Goal: Task Accomplishment & Management: Complete application form

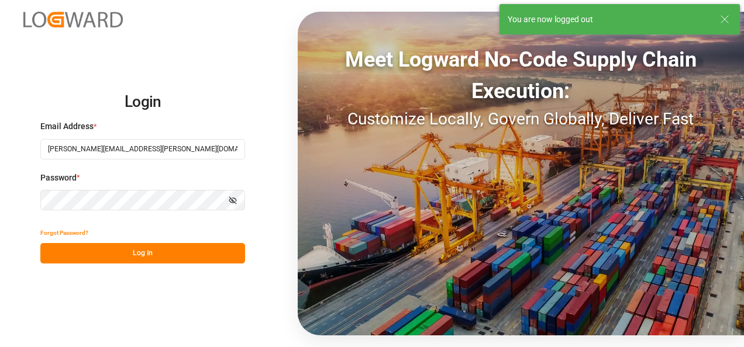
click at [170, 255] on button "Log In" at bounding box center [142, 253] width 205 height 20
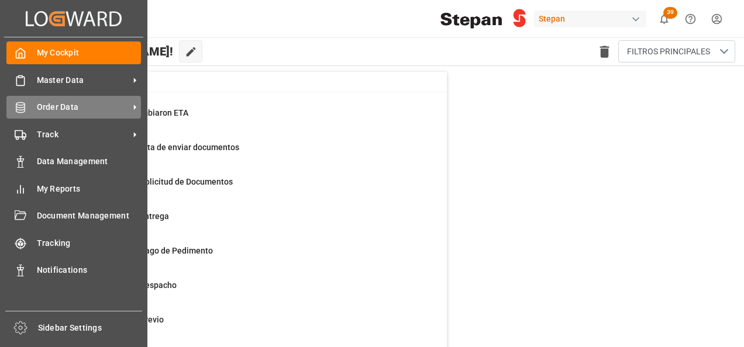
click at [65, 110] on span "Order Data" at bounding box center [83, 107] width 92 height 12
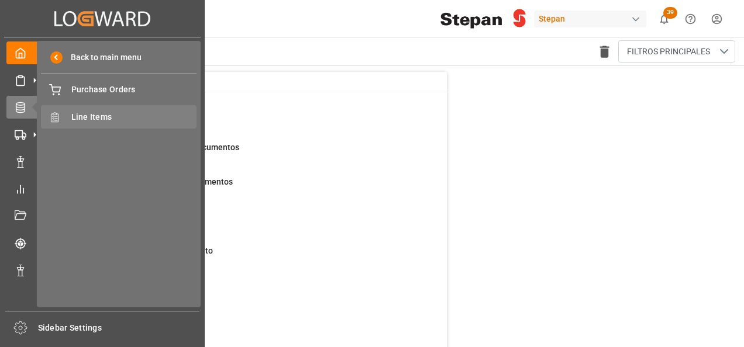
click at [91, 117] on span "Line Items" at bounding box center [134, 117] width 126 height 12
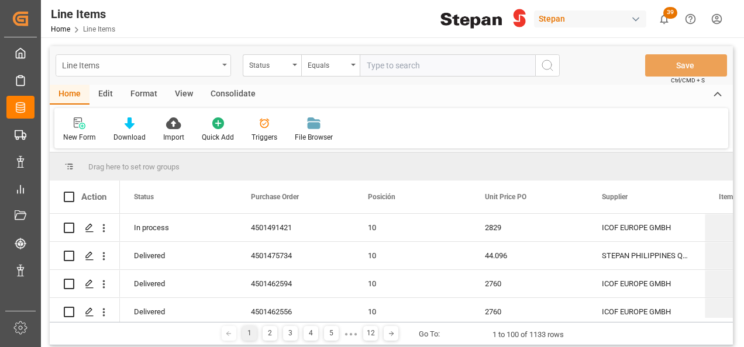
click at [224, 64] on icon "open menu" at bounding box center [224, 65] width 5 height 2
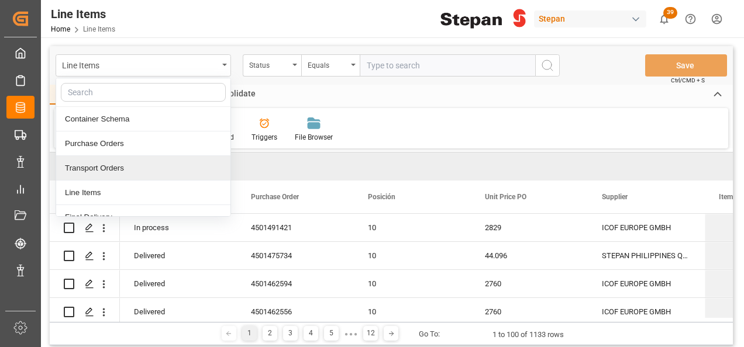
click at [89, 168] on div "Transport Orders" at bounding box center [143, 168] width 174 height 25
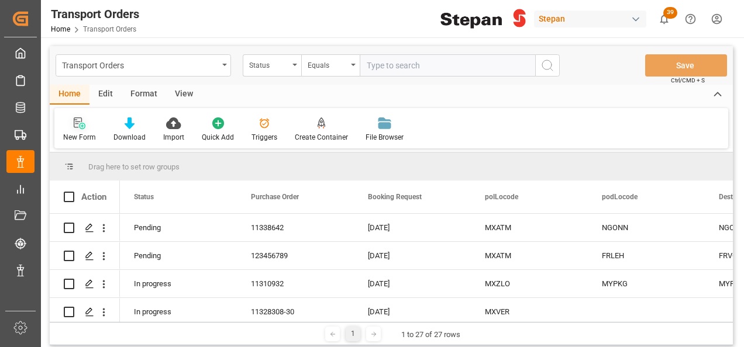
click at [81, 129] on icon at bounding box center [82, 126] width 6 height 6
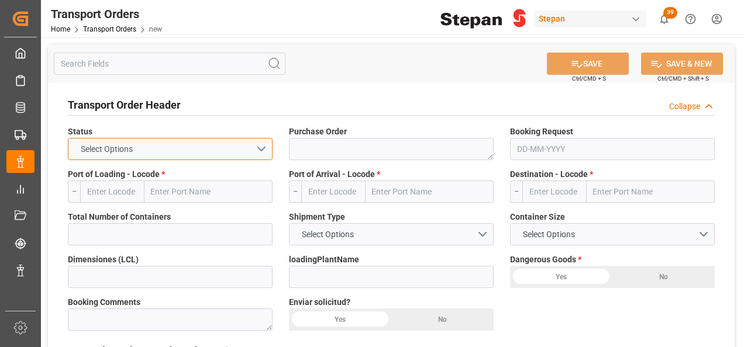
click at [265, 146] on button "Select Options" at bounding box center [170, 149] width 205 height 22
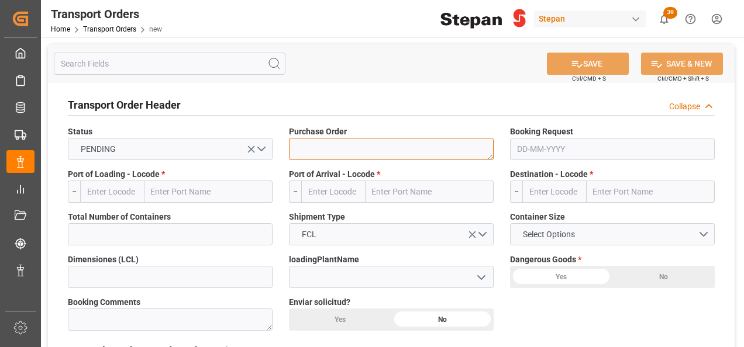
click at [337, 143] on textarea at bounding box center [391, 149] width 205 height 22
click at [341, 148] on textarea at bounding box center [391, 149] width 205 height 22
paste textarea "4501490659"
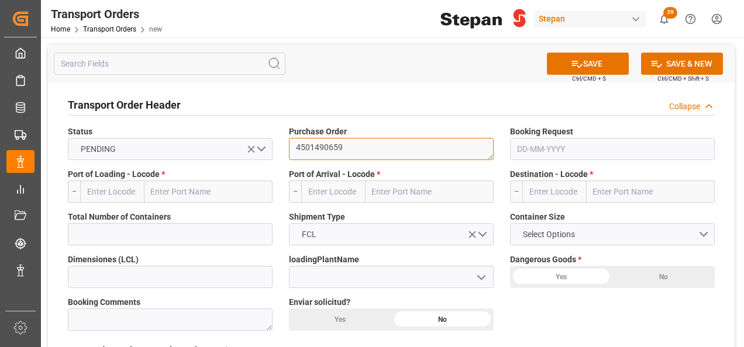
click at [391, 156] on textarea "4501490659" at bounding box center [391, 149] width 205 height 22
type textarea "4501490659"
click at [500, 150] on div "Purchase Order 4501490659" at bounding box center [391, 143] width 221 height 43
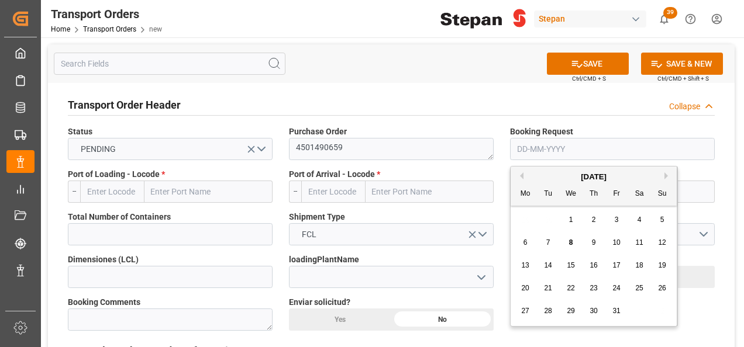
click at [525, 146] on input "text" at bounding box center [612, 149] width 205 height 22
click at [521, 223] on div "29 30 1 2 3 4 5" at bounding box center [594, 220] width 160 height 23
click at [574, 219] on div "1" at bounding box center [571, 220] width 15 height 14
type input "[DATE]"
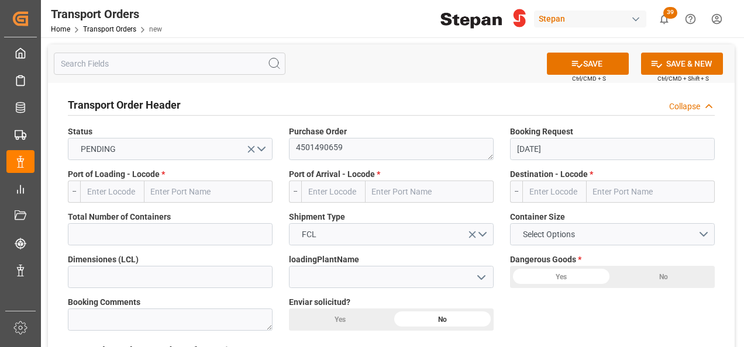
click at [174, 194] on input "text" at bounding box center [208, 192] width 128 height 22
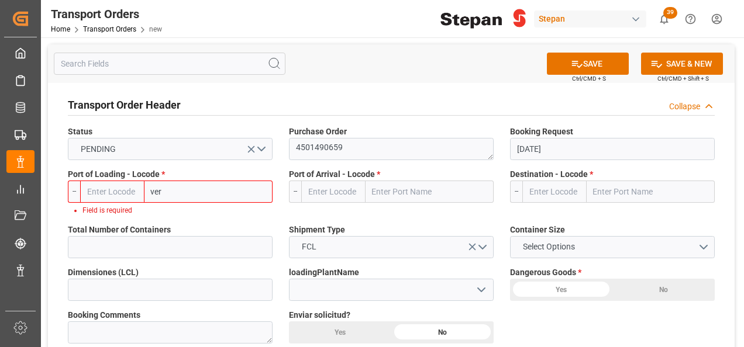
type input "vera"
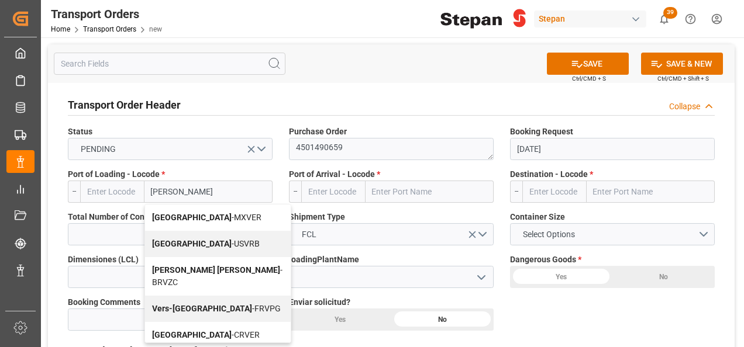
click at [203, 215] on span "Veracruz - MXVER" at bounding box center [206, 217] width 109 height 9
type input "MXVER"
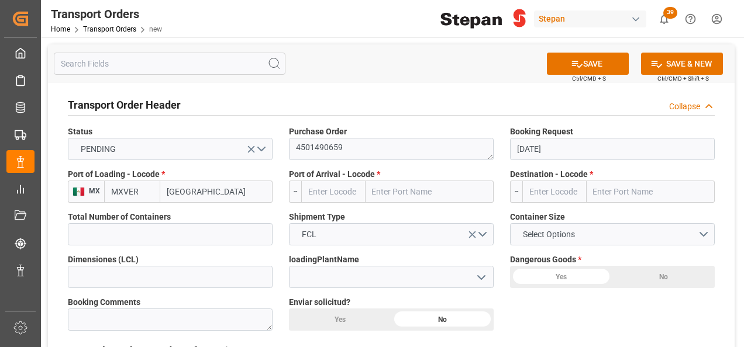
type input "[GEOGRAPHIC_DATA]"
click at [399, 187] on input "text" at bounding box center [429, 192] width 128 height 22
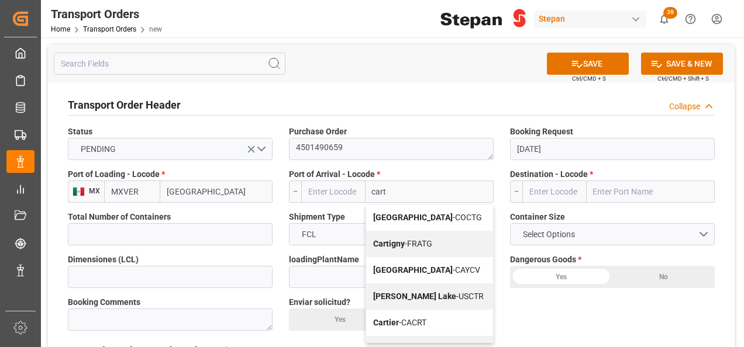
type input "carta"
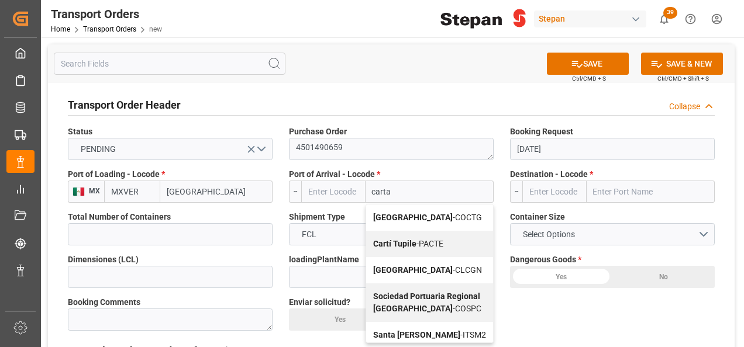
click at [428, 221] on span "Cartagena - COCTG" at bounding box center [427, 217] width 109 height 9
type input "COCTG"
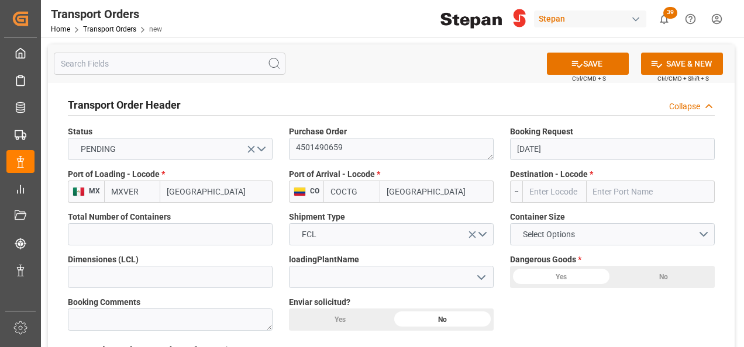
type input "[GEOGRAPHIC_DATA]"
click at [600, 194] on input "text" at bounding box center [650, 192] width 128 height 22
type input "cartegena"
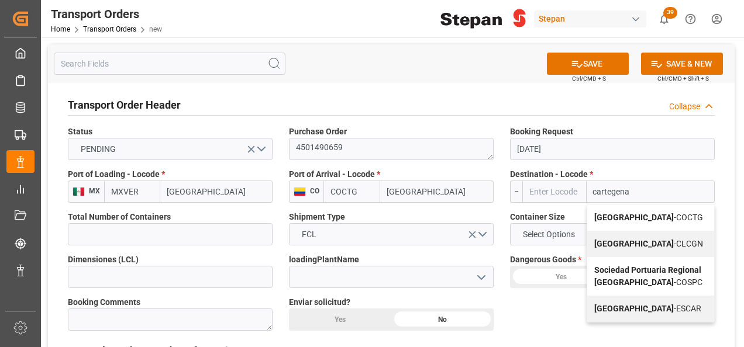
click at [621, 220] on b "[GEOGRAPHIC_DATA]" at bounding box center [634, 217] width 80 height 9
type input "COCTG"
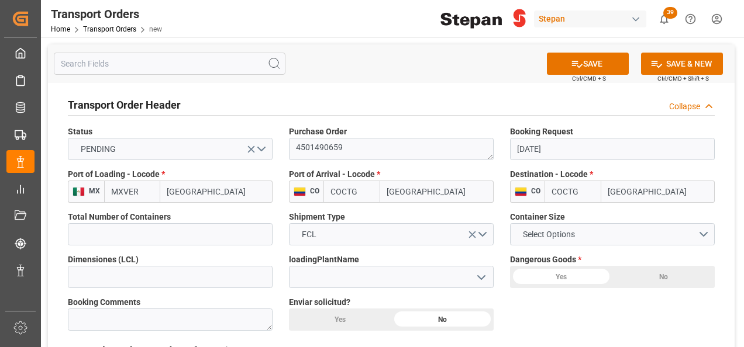
type input "[GEOGRAPHIC_DATA]"
click at [477, 234] on icon "open menu" at bounding box center [472, 235] width 12 height 12
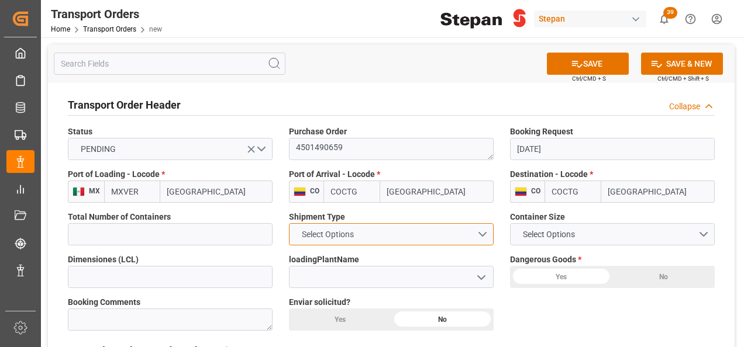
click at [330, 234] on span "Select Options" at bounding box center [328, 235] width 64 height 12
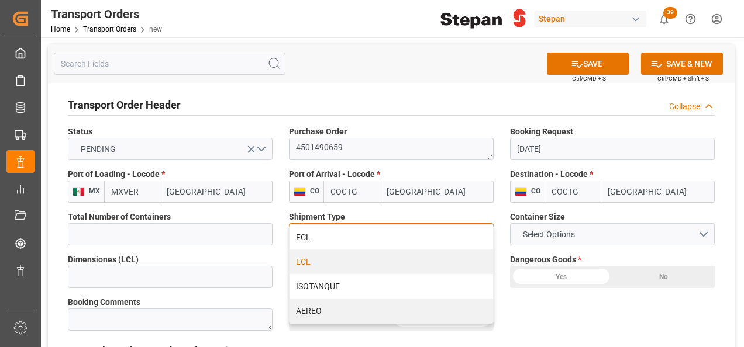
click at [306, 267] on div "LCL" at bounding box center [390, 262] width 203 height 25
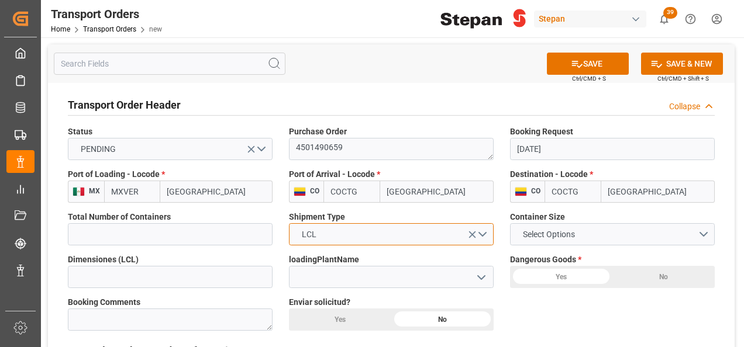
scroll to position [58, 0]
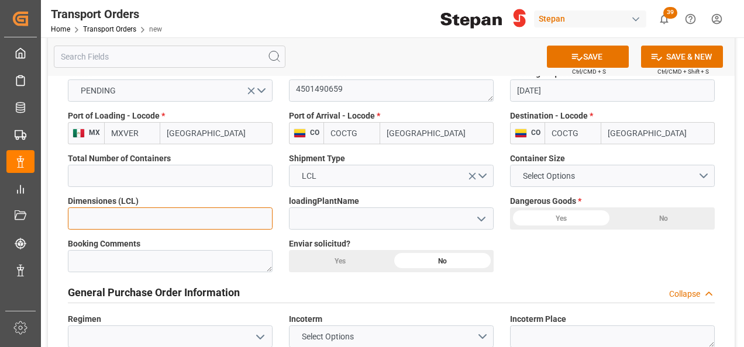
click at [127, 217] on input "text" at bounding box center [170, 219] width 205 height 22
paste input "text"
drag, startPoint x: 129, startPoint y: 219, endPoint x: 64, endPoint y: 216, distance: 65.6
click at [64, 216] on div "Dimensiones (LCL) 1" at bounding box center [170, 212] width 221 height 43
paste input "text"
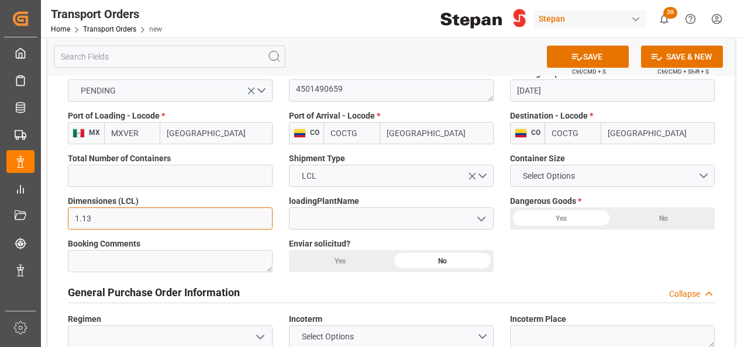
click at [114, 214] on input "1.13" at bounding box center [170, 219] width 205 height 22
type input "1.13"
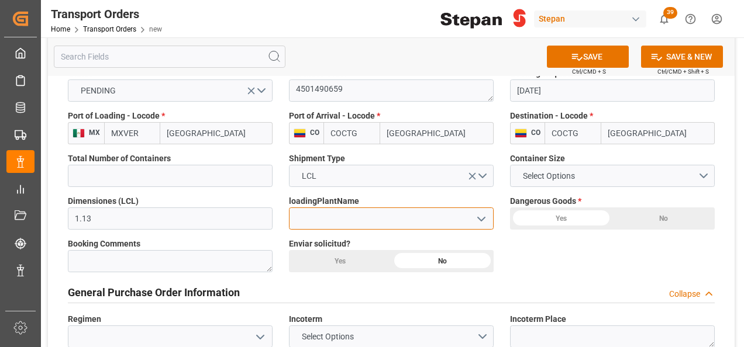
click at [364, 217] on input at bounding box center [391, 219] width 205 height 22
click at [482, 220] on polyline "open menu" at bounding box center [481, 219] width 7 height 4
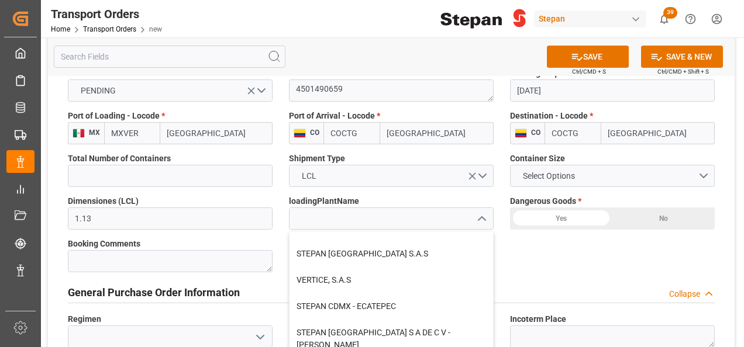
scroll to position [322, 0]
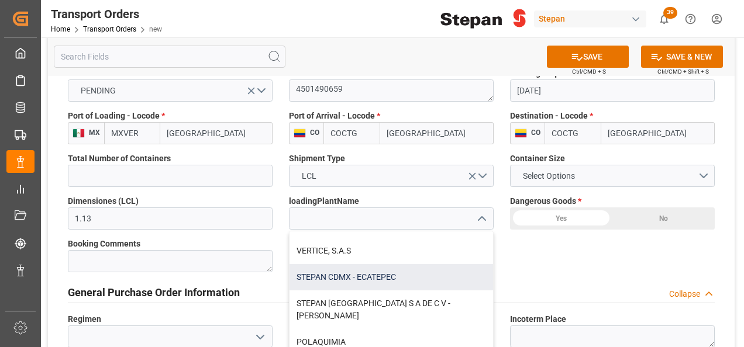
click at [341, 278] on div "STEPAN CDMX - ECATEPEC" at bounding box center [390, 277] width 203 height 26
type input "STEPAN CDMX - ECATEPEC"
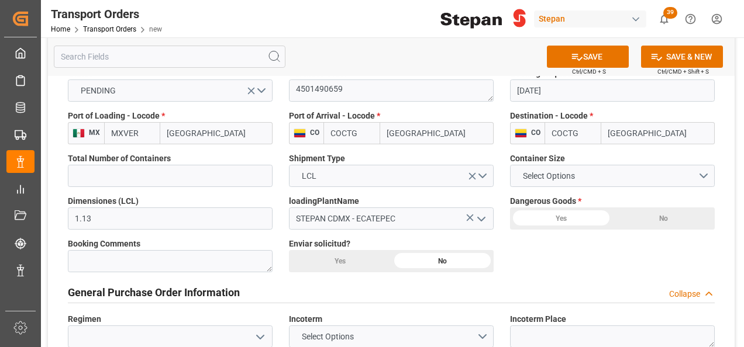
click at [661, 217] on div "No" at bounding box center [663, 219] width 102 height 22
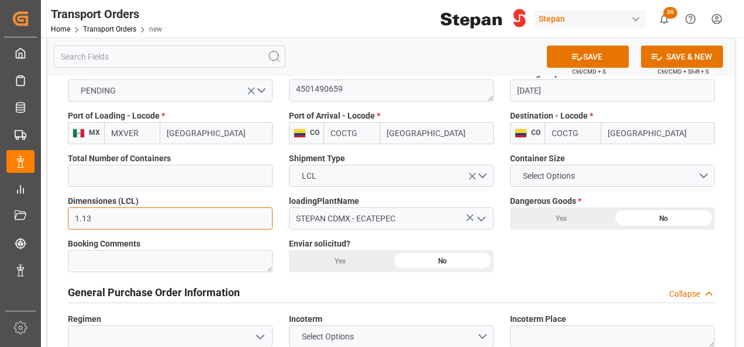
click at [107, 221] on input "1.13" at bounding box center [170, 219] width 205 height 22
type input "1.13"
click at [136, 236] on div "Booking Comments" at bounding box center [170, 255] width 221 height 43
click at [179, 219] on input "1.13" at bounding box center [170, 219] width 205 height 22
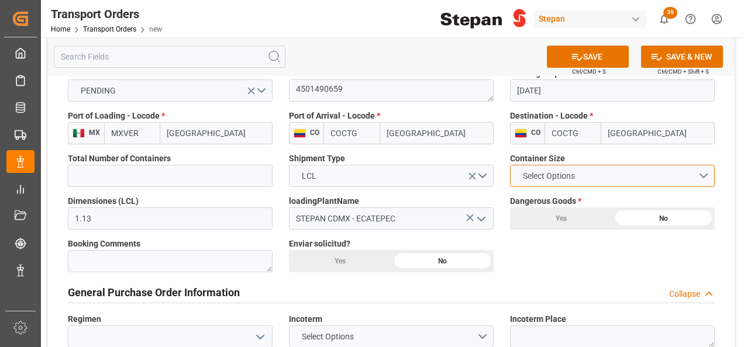
click at [707, 174] on button "Select Options" at bounding box center [612, 176] width 205 height 22
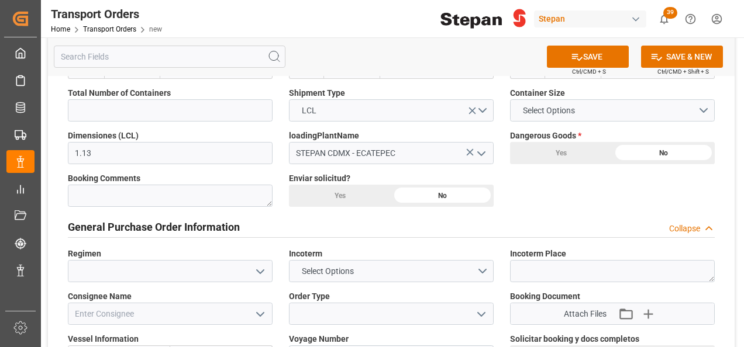
scroll to position [175, 0]
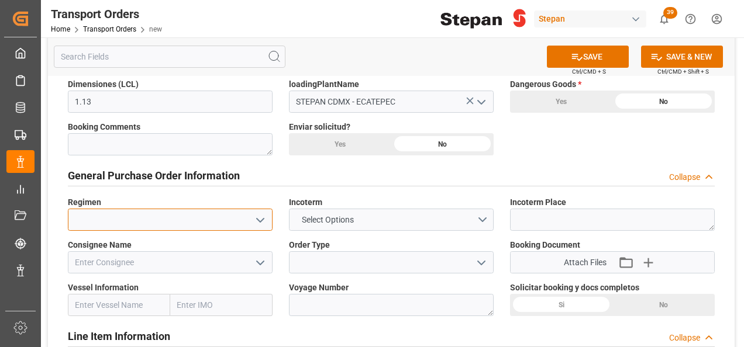
click at [268, 219] on input at bounding box center [170, 220] width 205 height 22
click at [261, 219] on icon "open menu" at bounding box center [260, 220] width 14 height 14
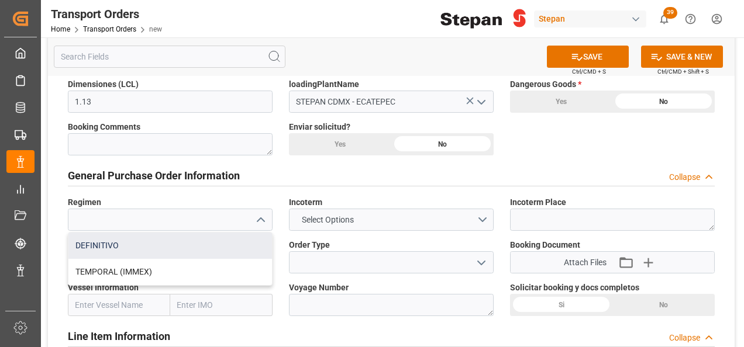
click at [93, 247] on div "DEFINITIVO" at bounding box center [169, 246] width 203 height 26
type input "DEFINITIVO"
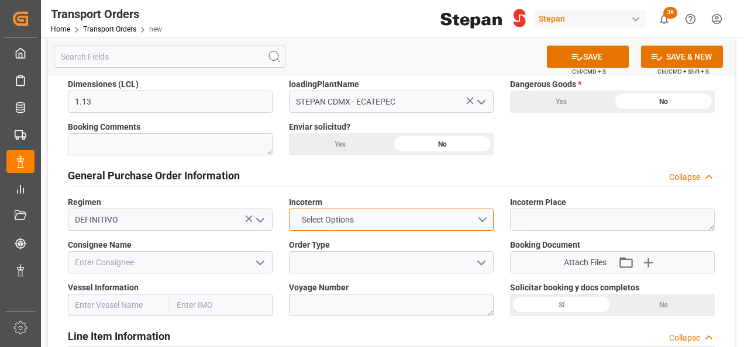
click at [486, 220] on button "Select Options" at bounding box center [391, 220] width 205 height 22
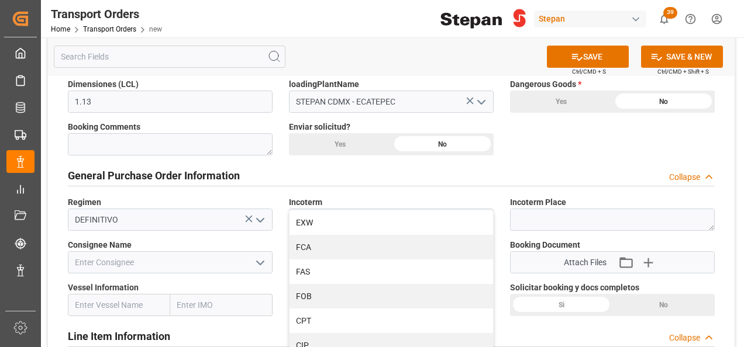
click at [364, 195] on div "Incoterm Select Options EXW FCA FAS FOB CPT CIP CFR CIF DAP DPU DDP" at bounding box center [391, 213] width 221 height 43
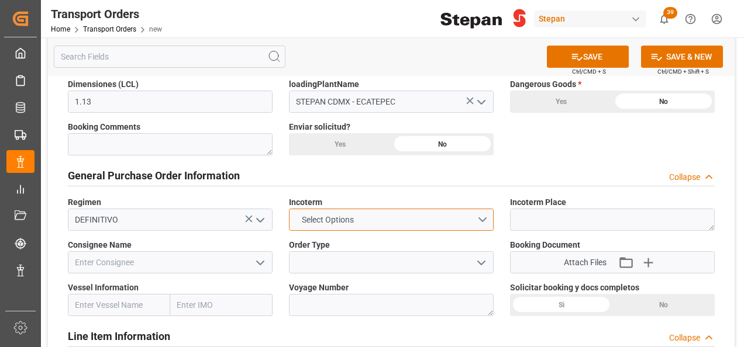
click at [482, 218] on button "Select Options" at bounding box center [391, 220] width 205 height 22
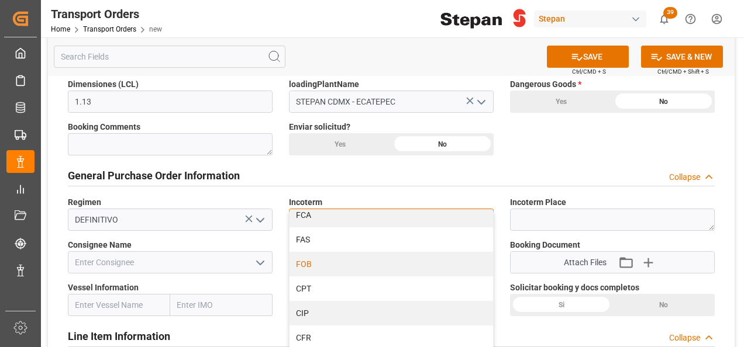
scroll to position [58, 0]
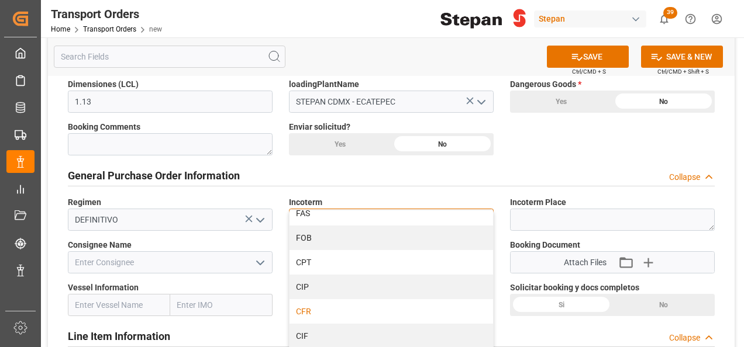
click at [306, 316] on div "CFR" at bounding box center [390, 311] width 203 height 25
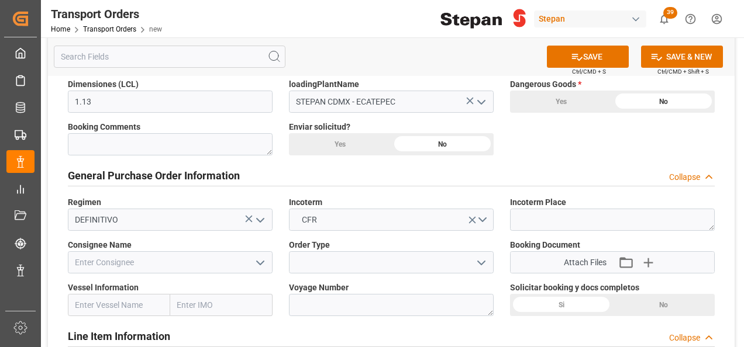
click at [480, 263] on polyline "open menu" at bounding box center [481, 263] width 7 height 4
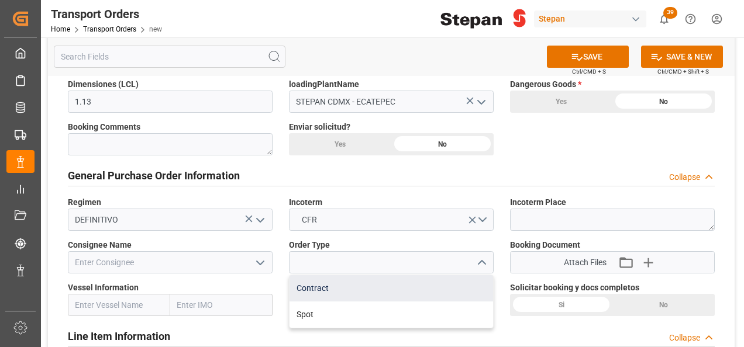
click at [308, 293] on div "Contract" at bounding box center [390, 288] width 203 height 26
type input "Contract"
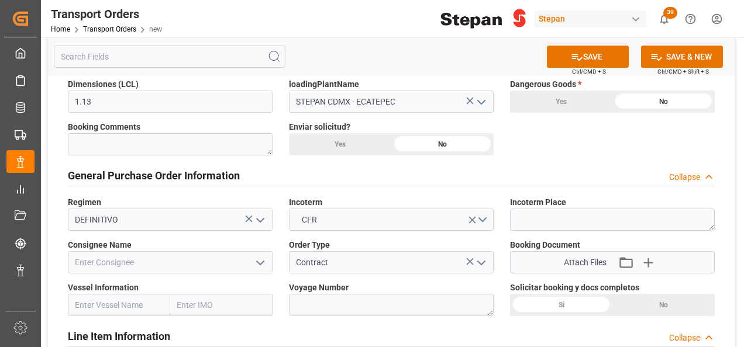
click at [256, 261] on icon "open menu" at bounding box center [260, 263] width 14 height 14
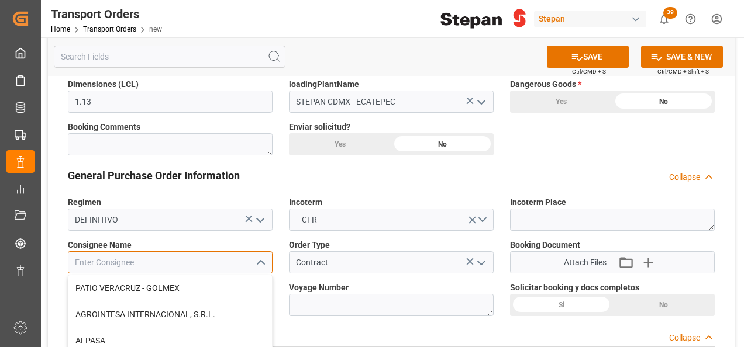
click at [113, 262] on input at bounding box center [170, 262] width 205 height 22
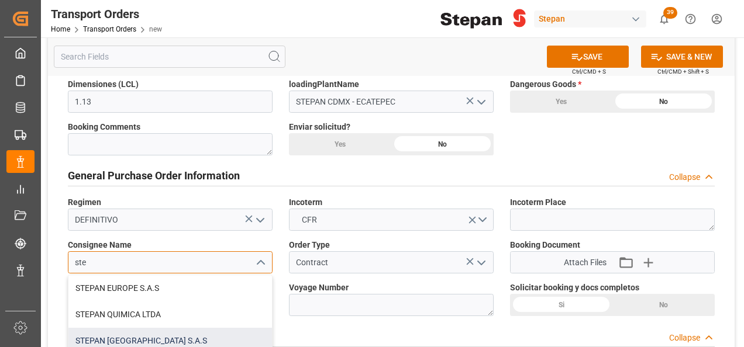
click at [136, 343] on div "STEPAN [GEOGRAPHIC_DATA] S.A.S" at bounding box center [169, 341] width 203 height 26
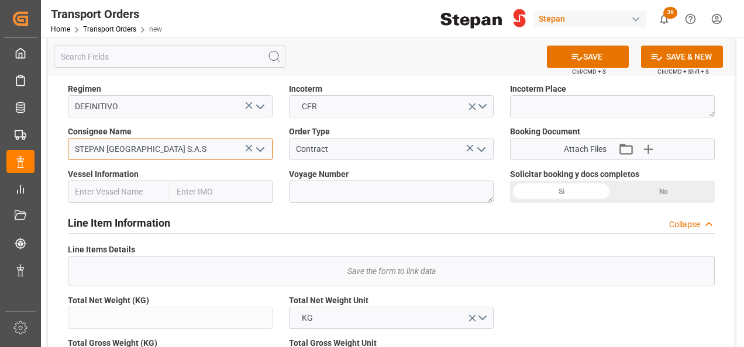
scroll to position [292, 0]
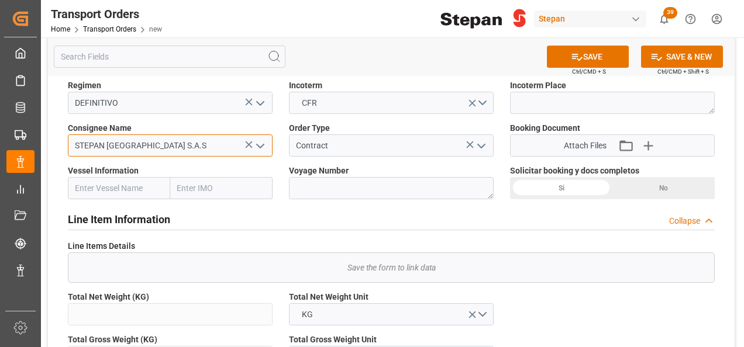
type input "STEPAN [GEOGRAPHIC_DATA] S.A.S"
click at [571, 190] on div "Si" at bounding box center [561, 188] width 102 height 22
click at [122, 191] on input "text" at bounding box center [119, 188] width 102 height 22
paste input "LE HAVRE EXPRESS"
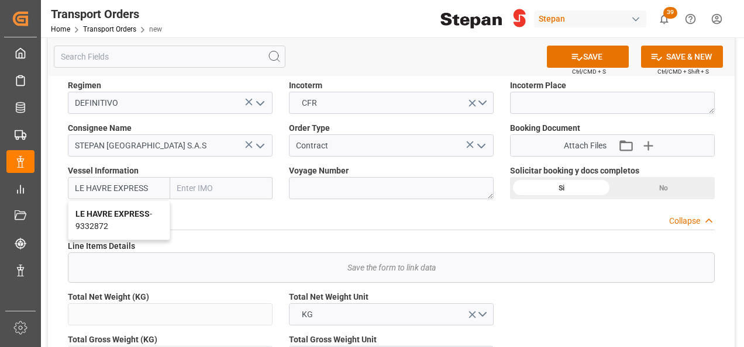
click at [138, 209] on b "LE HAVRE EXPRESS" at bounding box center [112, 213] width 74 height 9
type input "LE HAVRE EXPRESS"
type input "9332872"
type input "LE HAVRE EXPRESS"
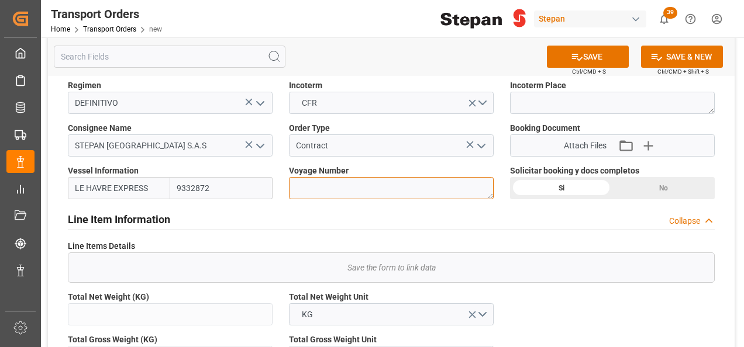
click at [331, 187] on textarea at bounding box center [391, 188] width 205 height 22
paste textarea "2542 S"
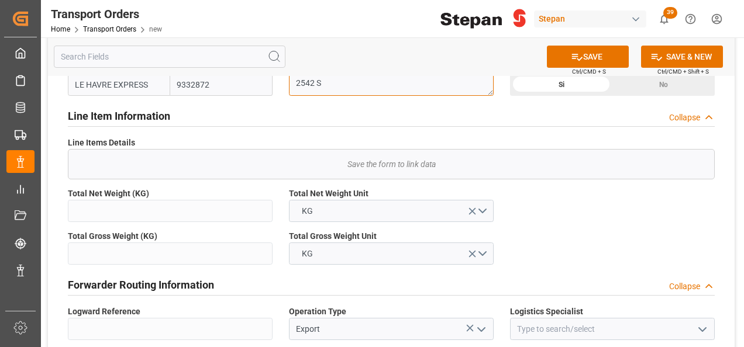
scroll to position [468, 0]
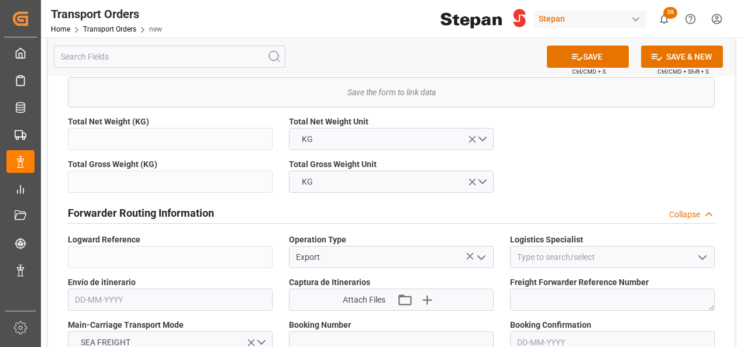
type textarea "2542 S"
click at [132, 150] on div "Total Net Weight (KG)" at bounding box center [170, 133] width 221 height 43
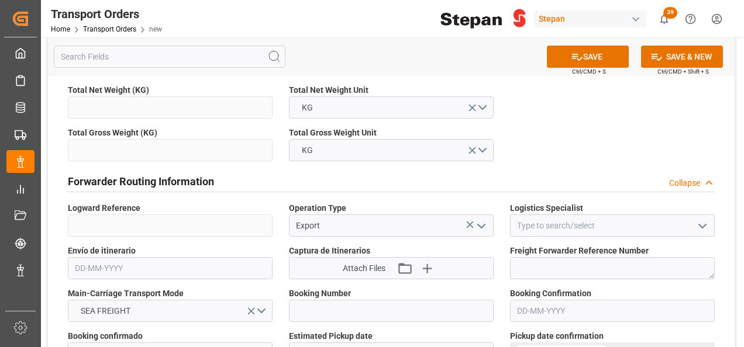
scroll to position [526, 0]
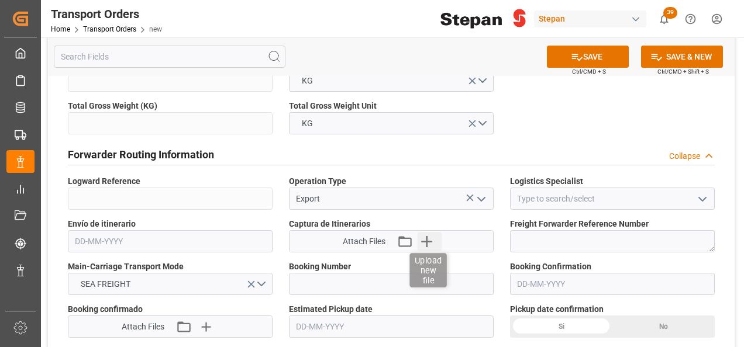
click at [428, 239] on icon "button" at bounding box center [426, 241] width 19 height 19
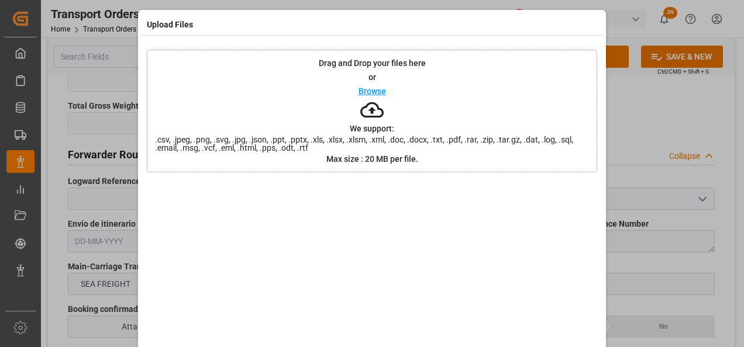
scroll to position [46, 0]
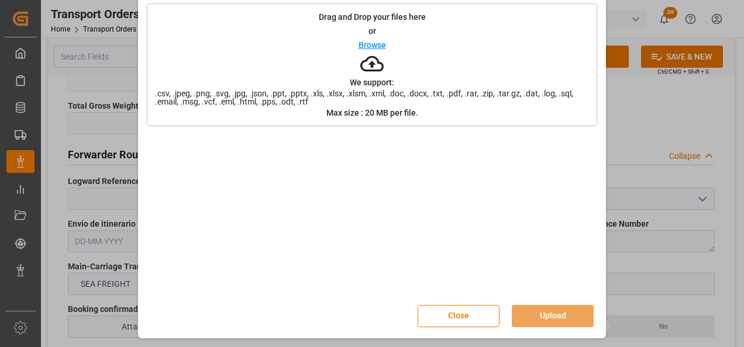
click at [433, 319] on button "Close" at bounding box center [458, 316] width 82 height 22
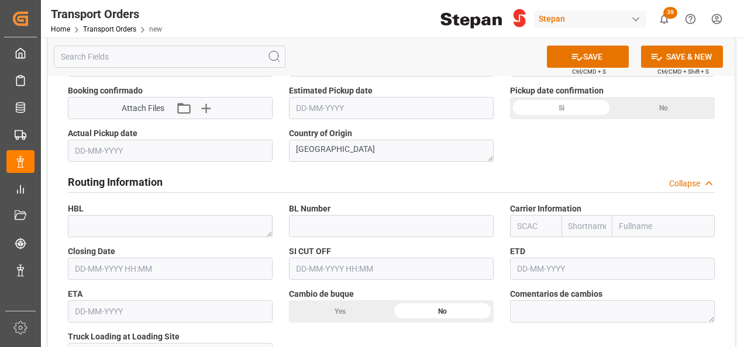
scroll to position [760, 0]
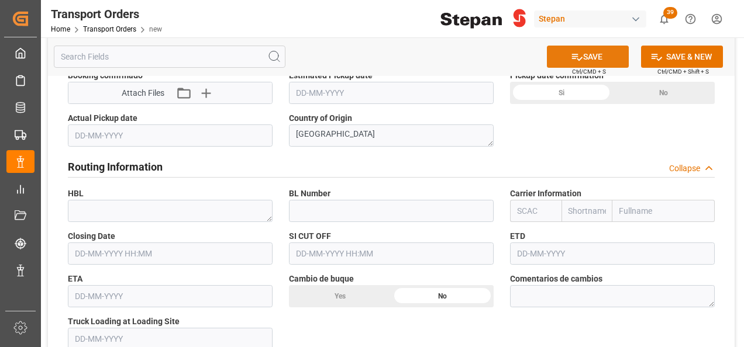
click at [583, 53] on button "SAVE" at bounding box center [588, 57] width 82 height 22
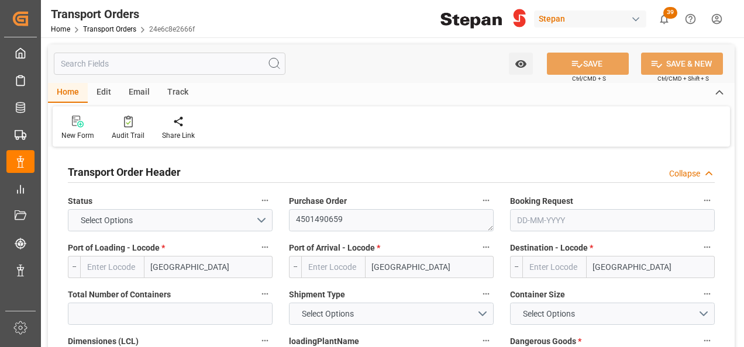
type input "MXVER"
type input "COCTG"
type input "1.13"
type input "9332872"
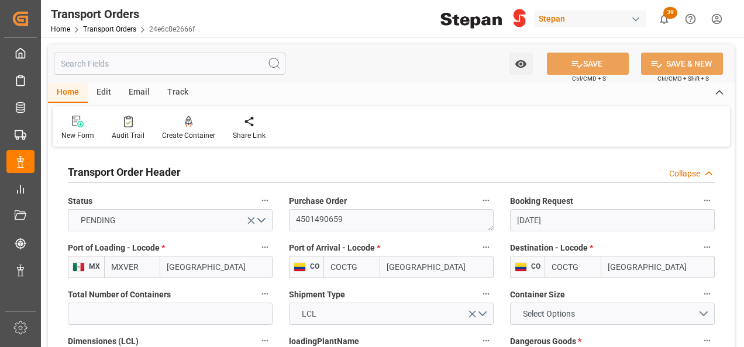
type input "[DATE]"
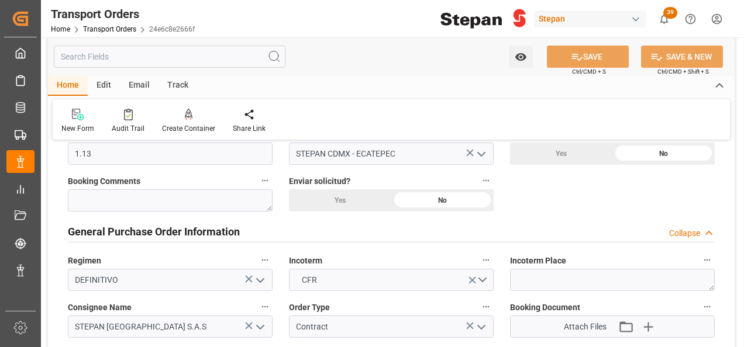
scroll to position [234, 0]
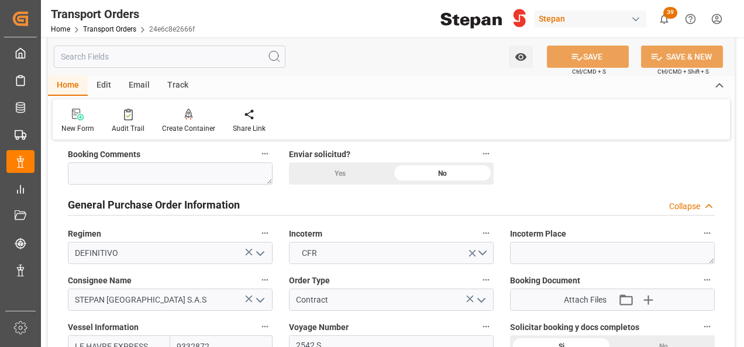
click at [333, 177] on div "Yes" at bounding box center [340, 174] width 102 height 22
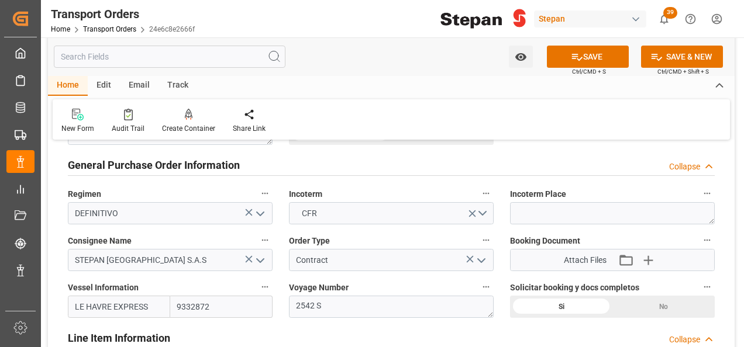
scroll to position [292, 0]
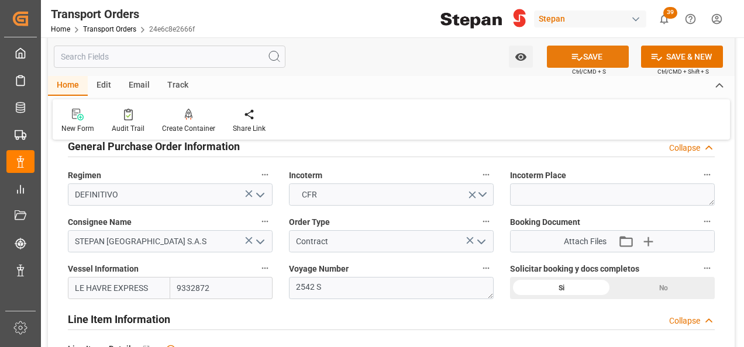
click at [591, 60] on button "SAVE" at bounding box center [588, 57] width 82 height 22
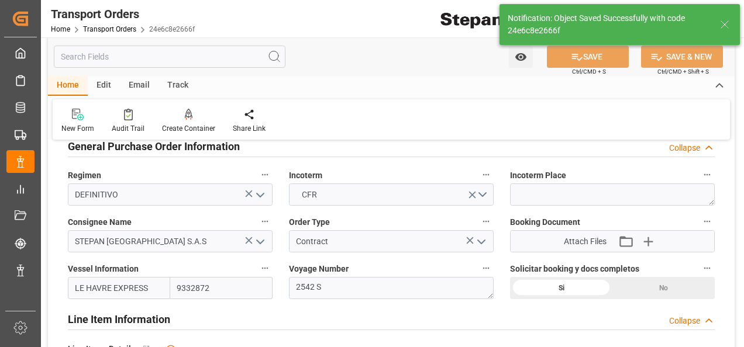
scroll to position [585, 0]
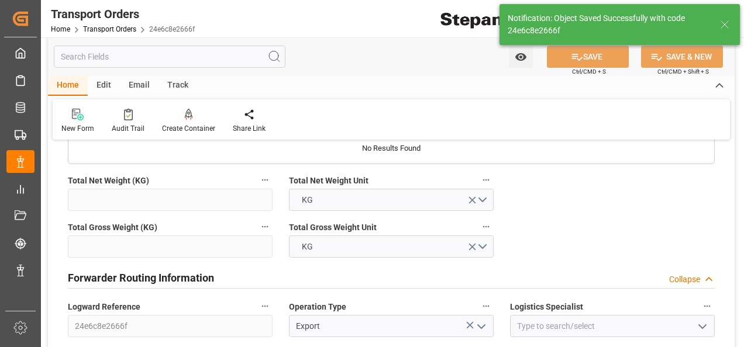
click at [78, 118] on icon at bounding box center [78, 115] width 12 height 12
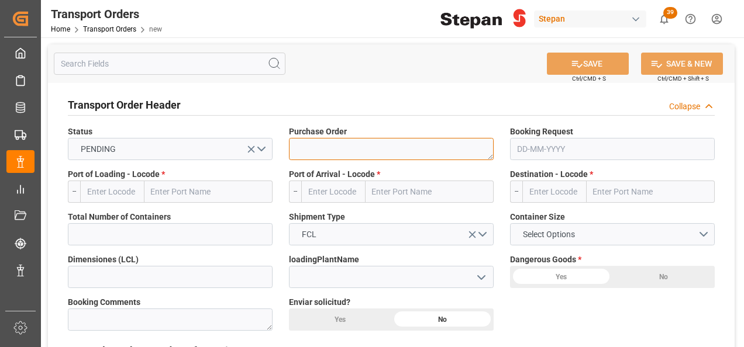
click at [324, 144] on textarea at bounding box center [391, 149] width 205 height 22
paste textarea "4540131381"
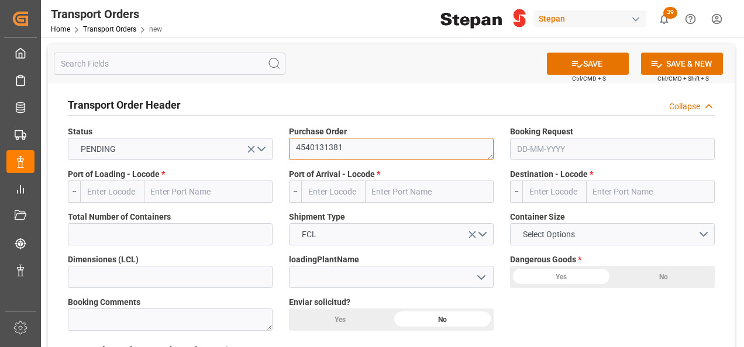
type textarea "4540131381"
click at [184, 192] on input "text" at bounding box center [208, 192] width 128 height 22
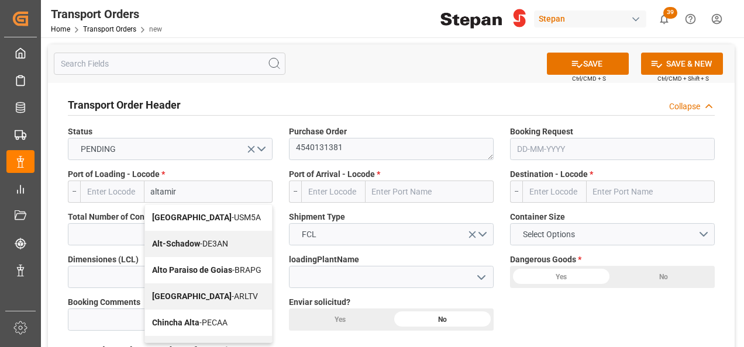
type input "altamira"
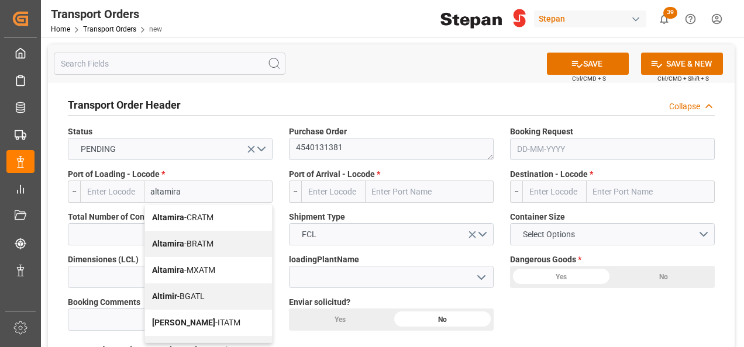
click at [178, 272] on b "Altamira" at bounding box center [168, 269] width 32 height 9
type input "MXATM"
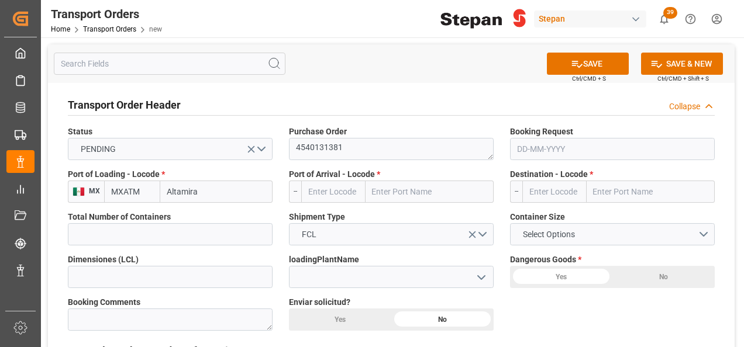
type input "Altamira"
click at [410, 193] on input "text" at bounding box center [429, 192] width 128 height 22
type input "[GEOGRAPHIC_DATA]"
drag, startPoint x: 408, startPoint y: 217, endPoint x: 410, endPoint y: 210, distance: 7.2
click at [408, 215] on span "Le Havre - FRLEH" at bounding box center [426, 217] width 107 height 9
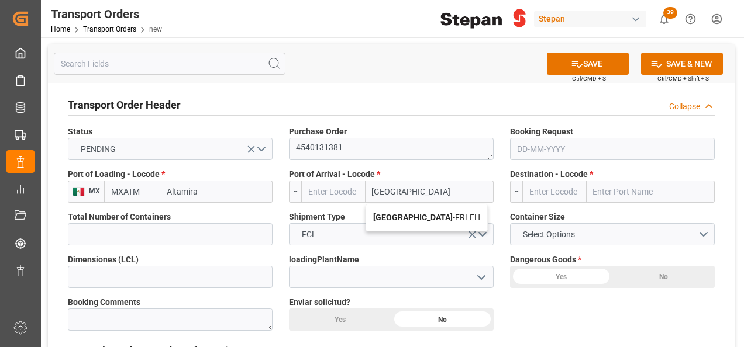
type input "FRLEH"
type input "[GEOGRAPHIC_DATA]"
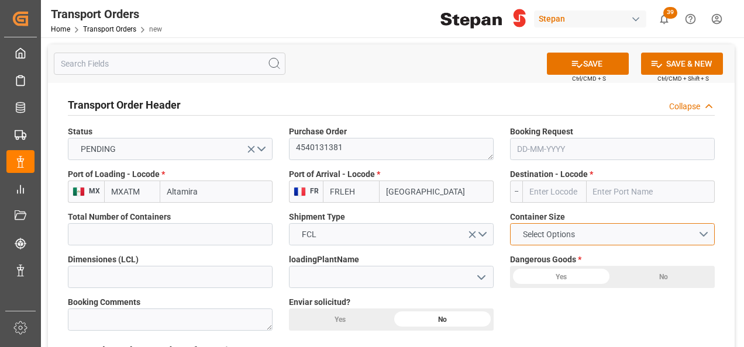
click at [703, 234] on button "Select Options" at bounding box center [612, 234] width 205 height 22
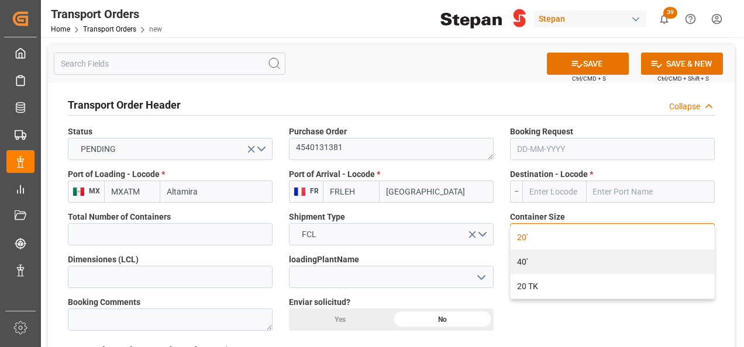
click at [526, 237] on div "20'" at bounding box center [611, 237] width 203 height 25
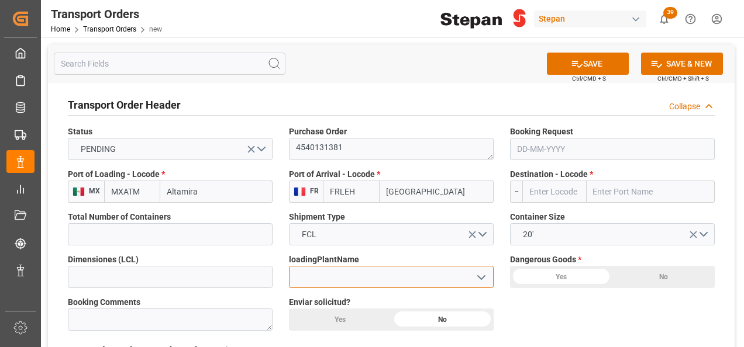
click at [360, 277] on input at bounding box center [391, 277] width 205 height 22
click at [482, 272] on icon "open menu" at bounding box center [481, 278] width 14 height 14
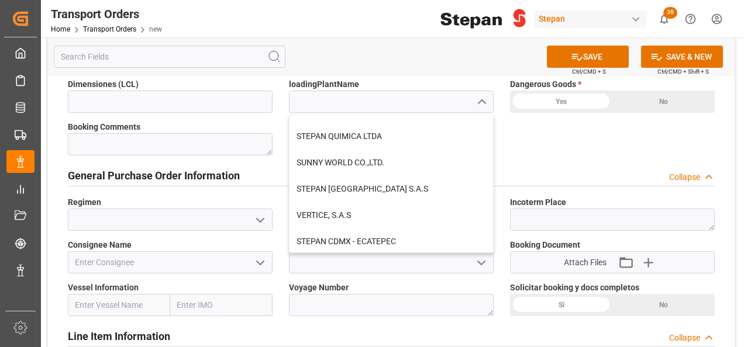
scroll to position [292, 0]
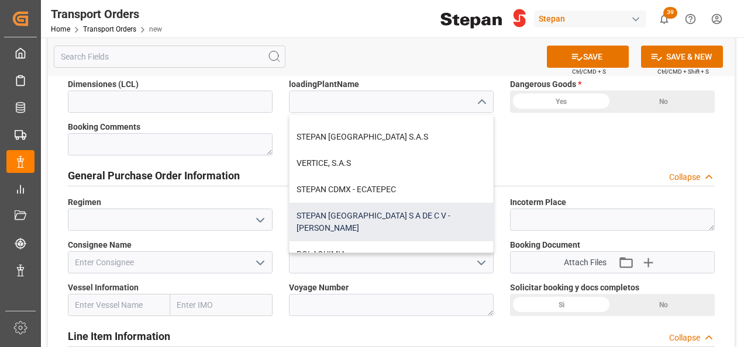
click at [354, 210] on div "STEPAN [GEOGRAPHIC_DATA] S A DE C V - [PERSON_NAME]" at bounding box center [390, 222] width 203 height 39
type input "STEPAN [GEOGRAPHIC_DATA] S A DE C V - [PERSON_NAME]"
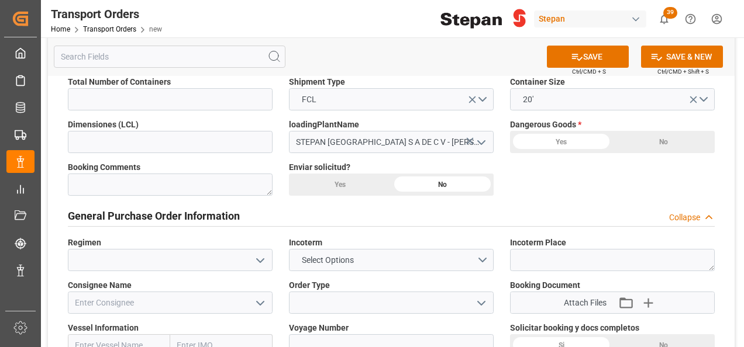
scroll to position [117, 0]
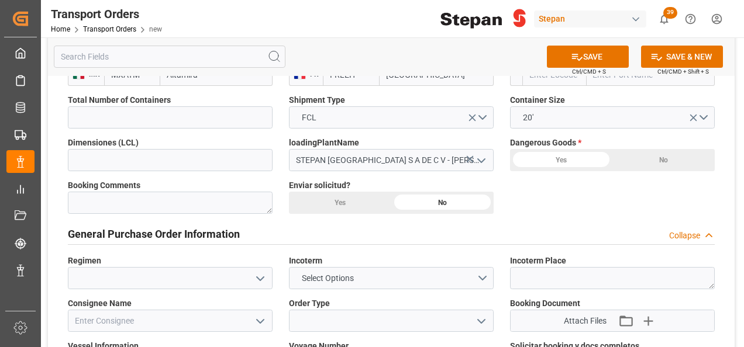
click at [565, 160] on div "Yes" at bounding box center [561, 160] width 102 height 22
click at [353, 199] on div "Yes" at bounding box center [340, 203] width 102 height 22
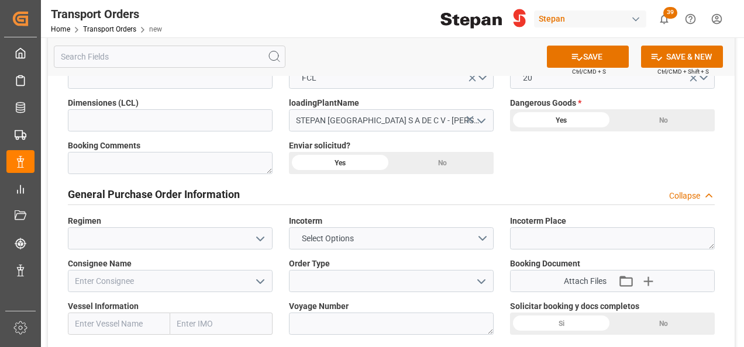
scroll to position [175, 0]
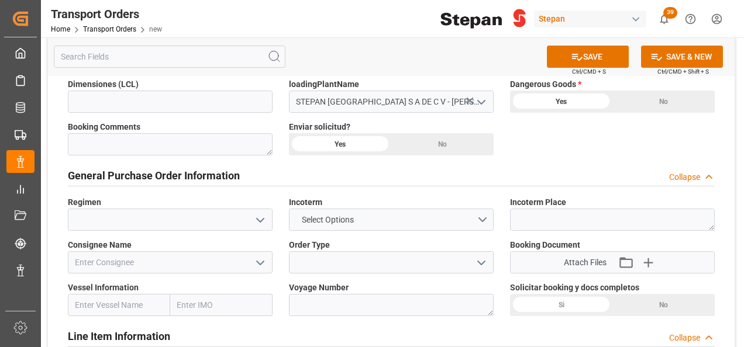
click at [262, 217] on icon "open menu" at bounding box center [260, 220] width 14 height 14
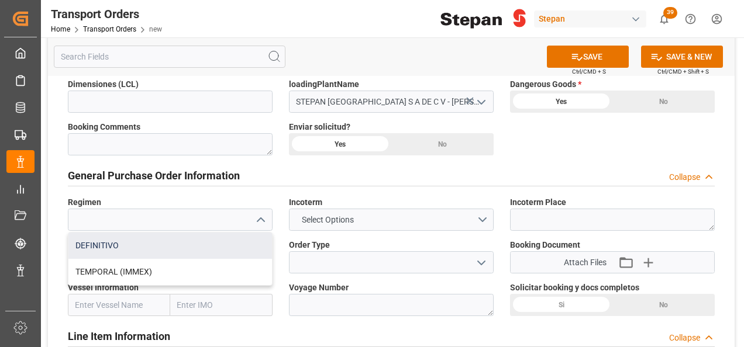
click at [108, 244] on div "DEFINITIVO" at bounding box center [169, 246] width 203 height 26
type input "DEFINITIVO"
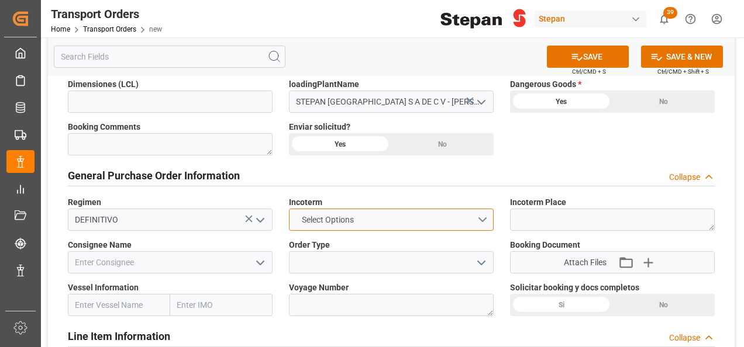
click at [484, 216] on button "Select Options" at bounding box center [391, 220] width 205 height 22
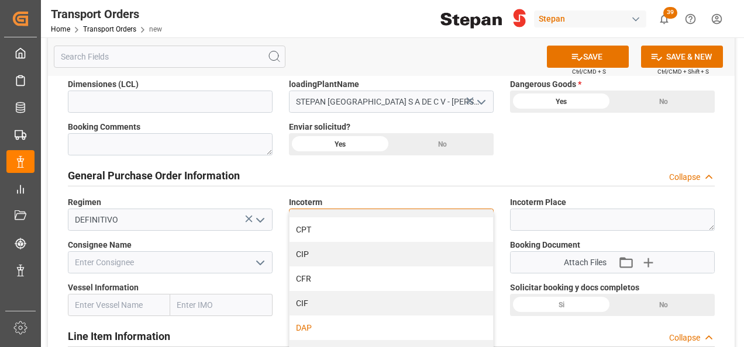
scroll to position [117, 0]
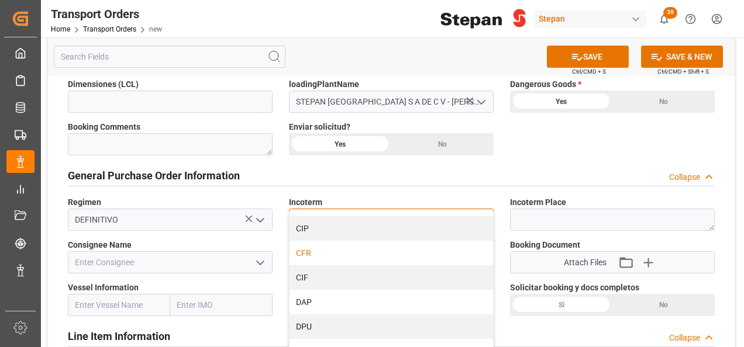
click at [311, 256] on div "CFR" at bounding box center [390, 253] width 203 height 25
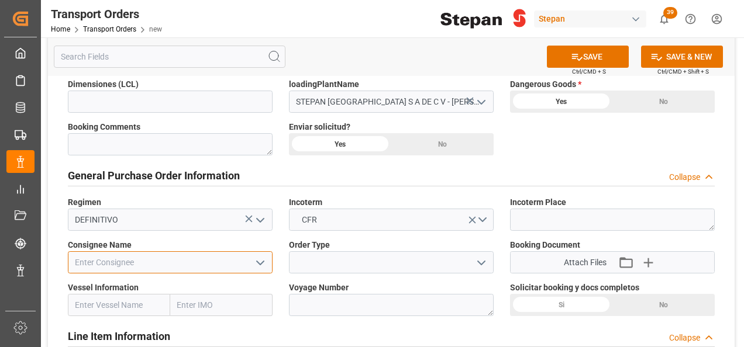
click at [168, 265] on input at bounding box center [170, 262] width 205 height 22
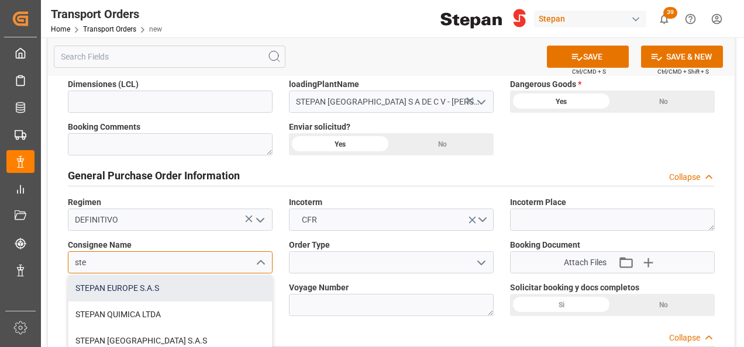
click at [128, 292] on div "STEPAN EUROPE S.A.S" at bounding box center [169, 288] width 203 height 26
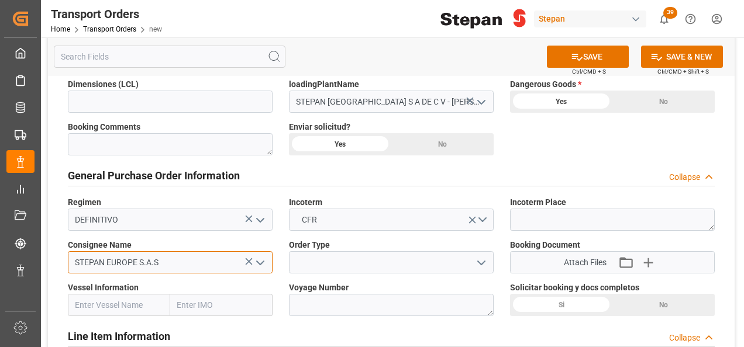
type input "STEPAN EUROPE S.A.S"
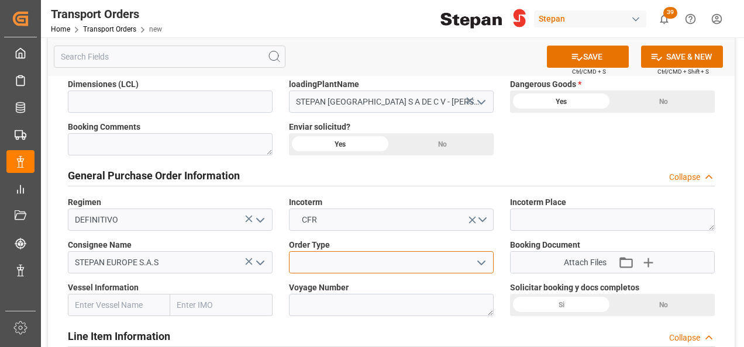
click at [363, 258] on input at bounding box center [391, 262] width 205 height 22
click at [483, 261] on icon "open menu" at bounding box center [481, 263] width 14 height 14
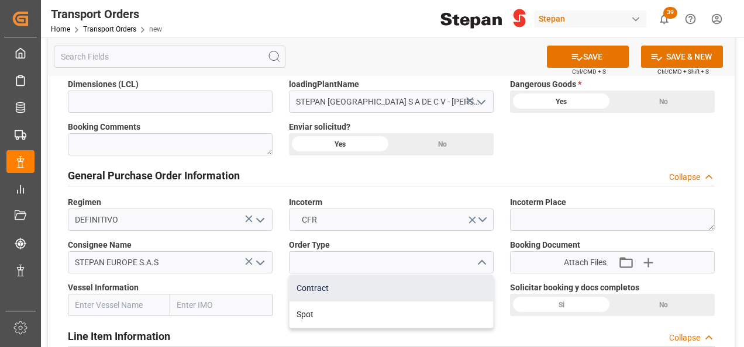
click at [308, 289] on div "Contract" at bounding box center [390, 288] width 203 height 26
type input "Contract"
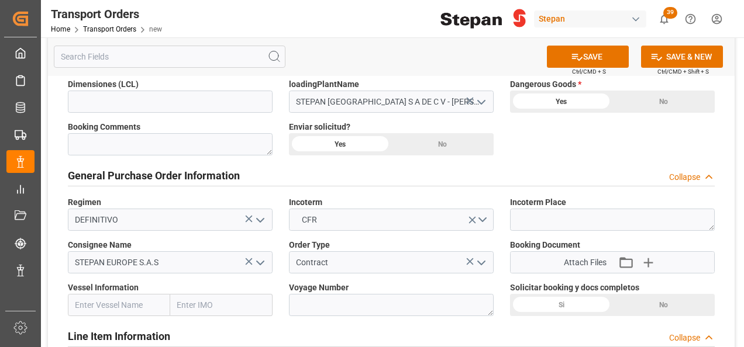
scroll to position [234, 0]
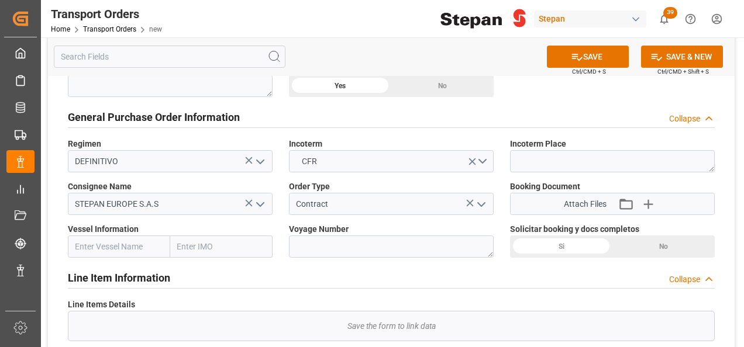
click at [561, 241] on div "Si" at bounding box center [561, 247] width 102 height 22
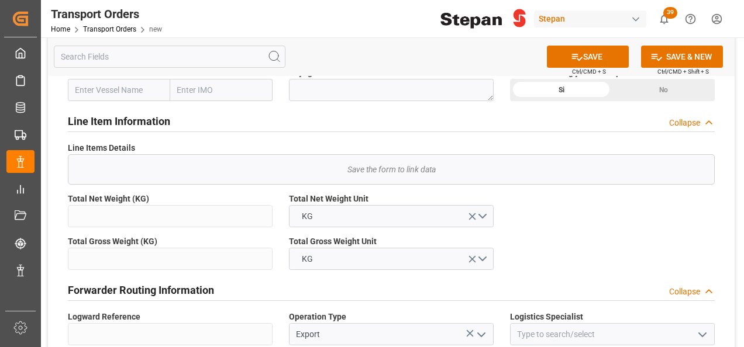
scroll to position [468, 0]
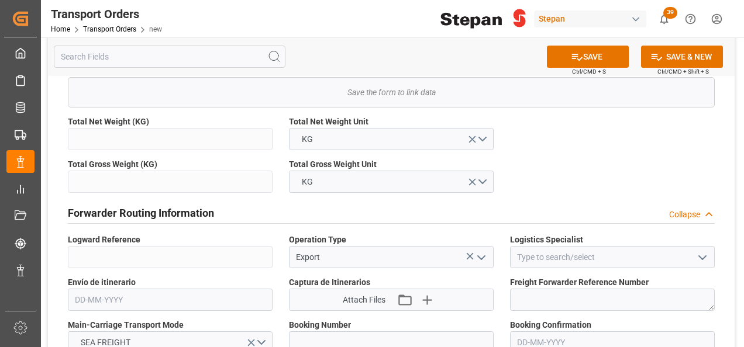
drag, startPoint x: 699, startPoint y: 255, endPoint x: 673, endPoint y: 265, distance: 27.8
click at [699, 256] on polyline "open menu" at bounding box center [702, 258] width 7 height 4
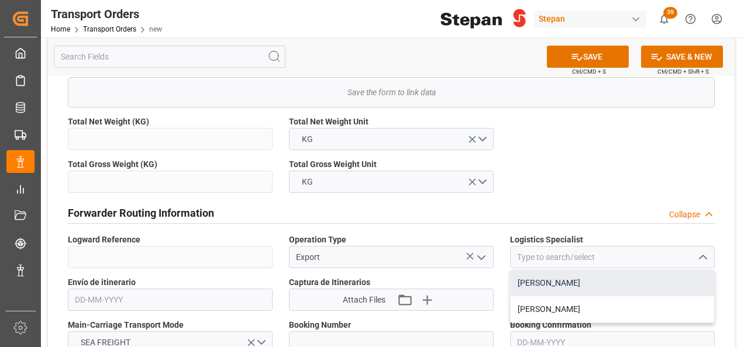
click at [528, 283] on div "[PERSON_NAME]" at bounding box center [611, 283] width 203 height 26
type input "[PERSON_NAME]"
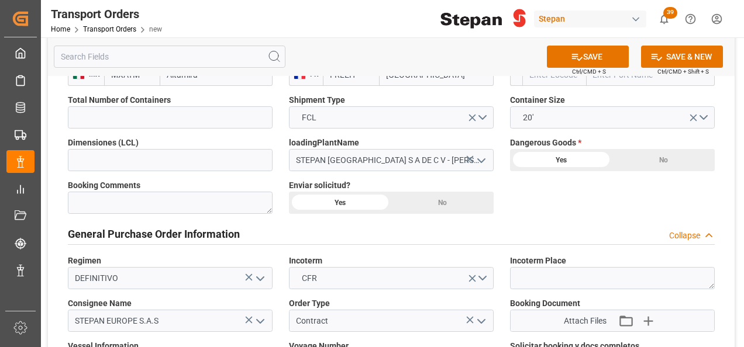
scroll to position [0, 0]
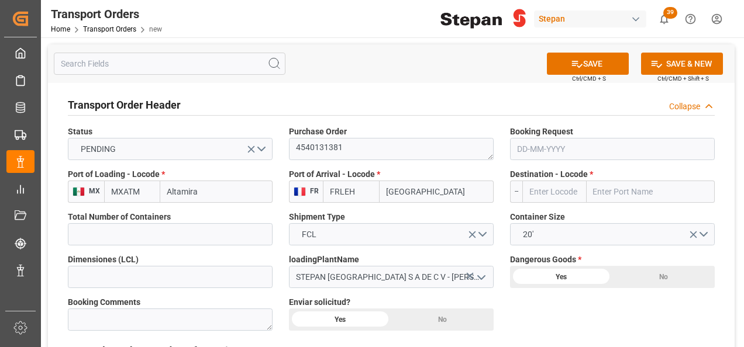
click at [608, 190] on input "text" at bounding box center [650, 192] width 128 height 22
paste input "VOREPPE"
type input "VOREPPE"
click at [599, 213] on b "Voreppe" at bounding box center [610, 217] width 32 height 9
type input "FRVOR"
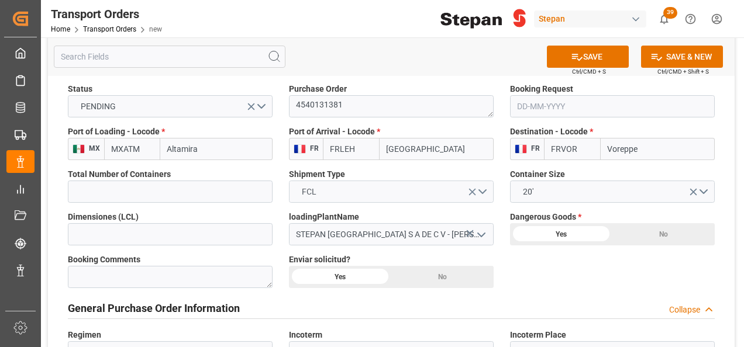
scroll to position [117, 0]
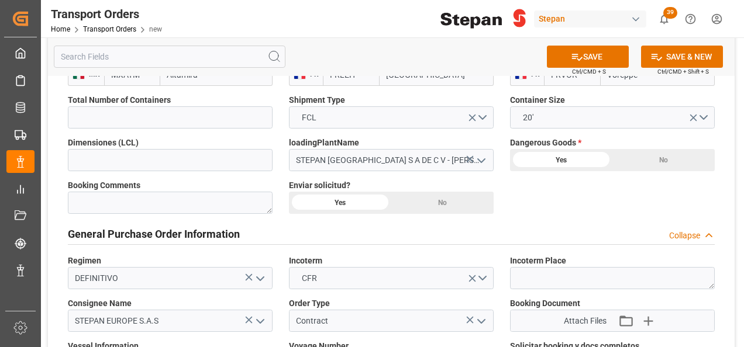
type input "Voreppe"
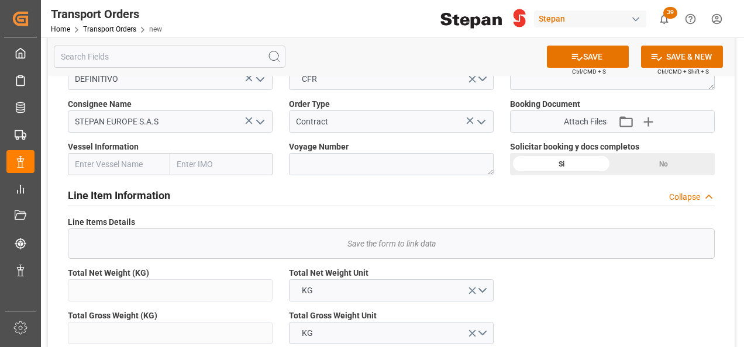
scroll to position [292, 0]
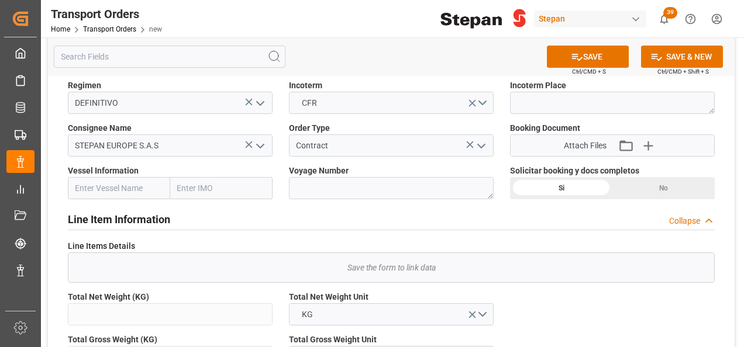
click at [126, 181] on input "text" at bounding box center [119, 188] width 102 height 22
paste input "MAERSK DANUBE"
click at [133, 209] on b "MAERSK DANUBE" at bounding box center [108, 213] width 66 height 9
type input "MAERSK DANUBE"
type input "9694579"
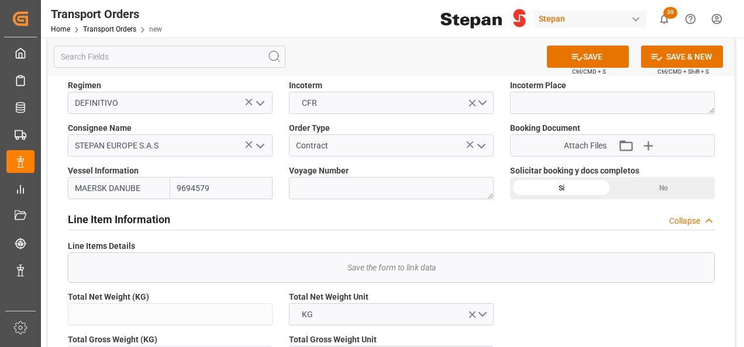
type input "MAERSK DANUBE"
drag, startPoint x: 208, startPoint y: 185, endPoint x: 204, endPoint y: 179, distance: 6.7
click at [209, 184] on input "9694579" at bounding box center [221, 188] width 102 height 22
click at [315, 181] on textarea at bounding box center [391, 188] width 205 height 22
paste textarea "543E"
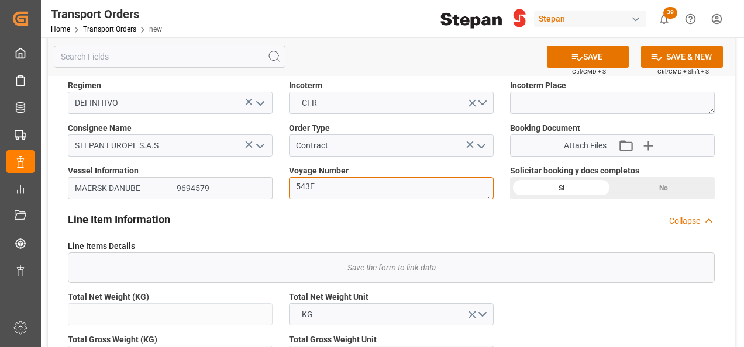
type textarea "543E"
click at [260, 227] on div "Line Item Information Collapse" at bounding box center [391, 219] width 647 height 22
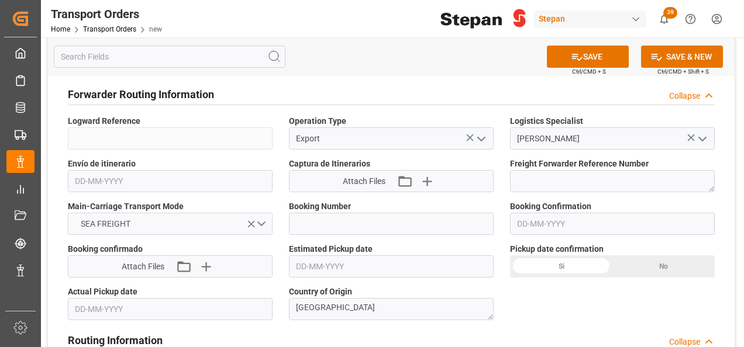
scroll to position [468, 0]
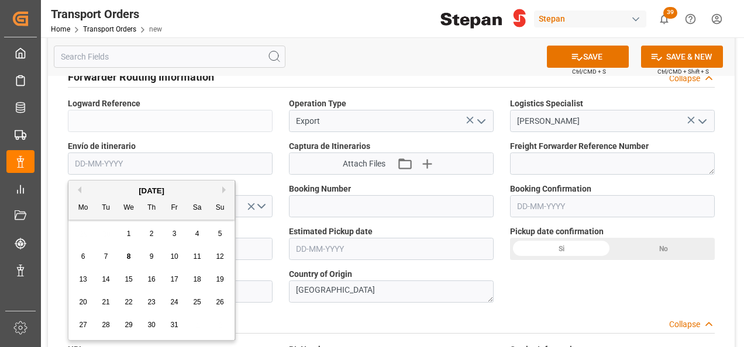
click at [188, 163] on input "text" at bounding box center [170, 164] width 205 height 22
click at [83, 193] on div "[DATE]" at bounding box center [151, 191] width 166 height 12
click at [153, 230] on span "2" at bounding box center [152, 234] width 4 height 8
type input "[DATE]"
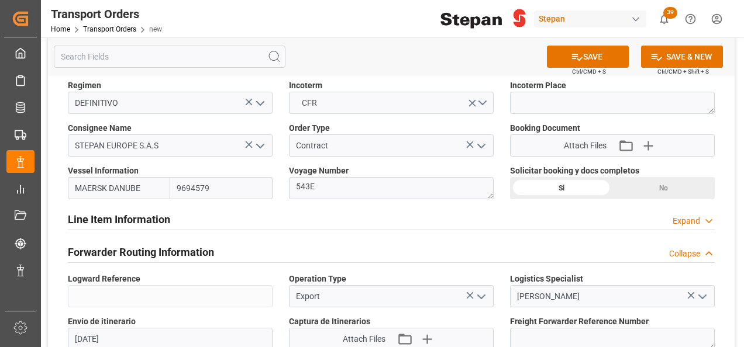
scroll to position [175, 0]
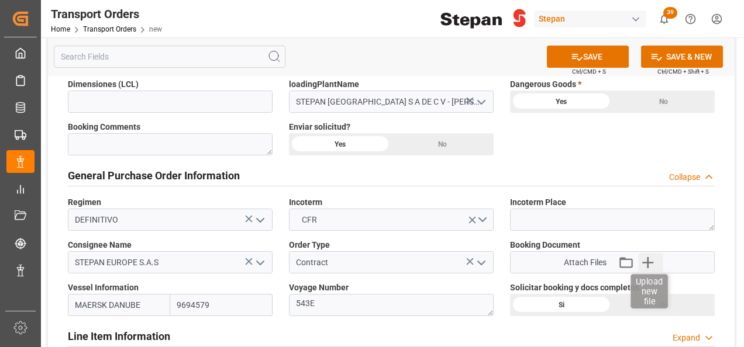
click at [646, 266] on icon "button" at bounding box center [647, 262] width 19 height 19
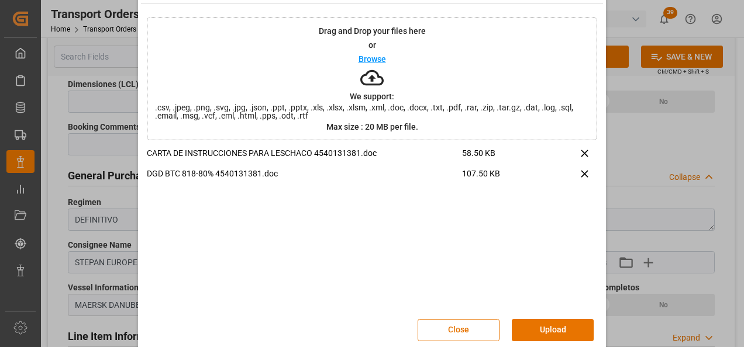
scroll to position [46, 0]
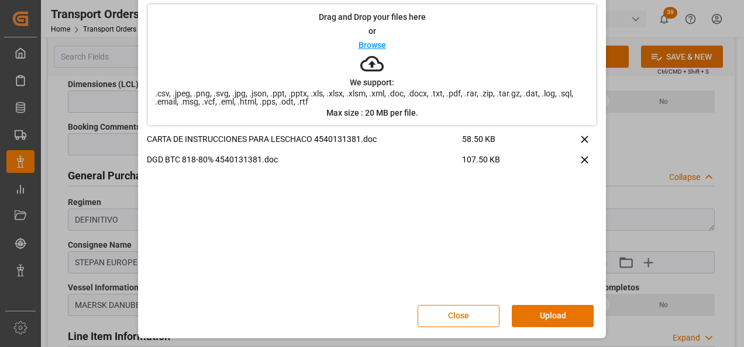
click at [545, 315] on button "Upload" at bounding box center [553, 316] width 82 height 22
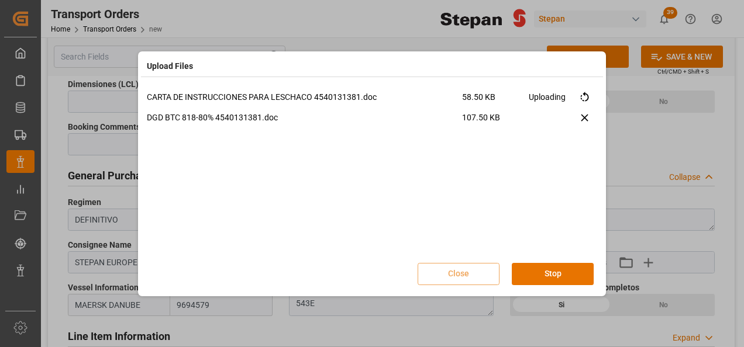
scroll to position [0, 0]
click at [555, 275] on button "Done" at bounding box center [553, 274] width 82 height 22
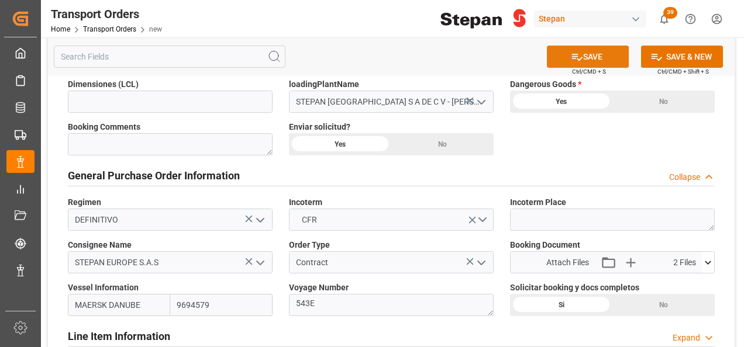
click at [588, 60] on button "SAVE" at bounding box center [588, 57] width 82 height 22
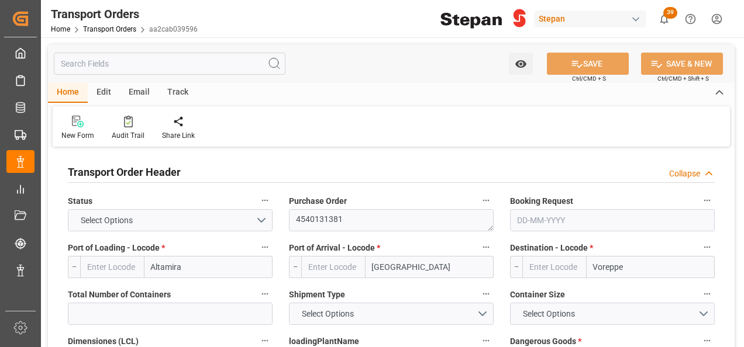
type input "MXATM"
type input "FRLEH"
type input "FRVOR"
type input "9694579"
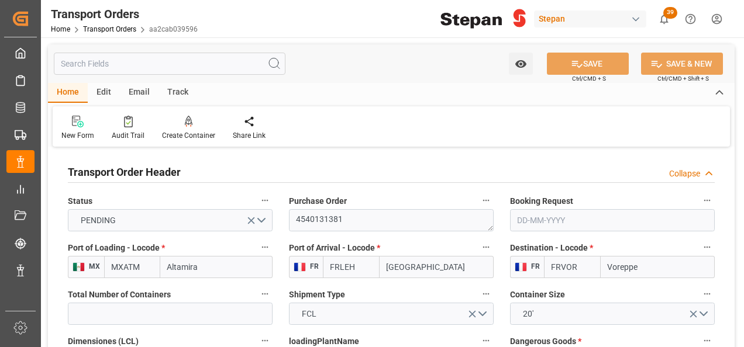
type input "[DATE]"
click at [112, 25] on link "Transport Orders" at bounding box center [109, 29] width 53 height 8
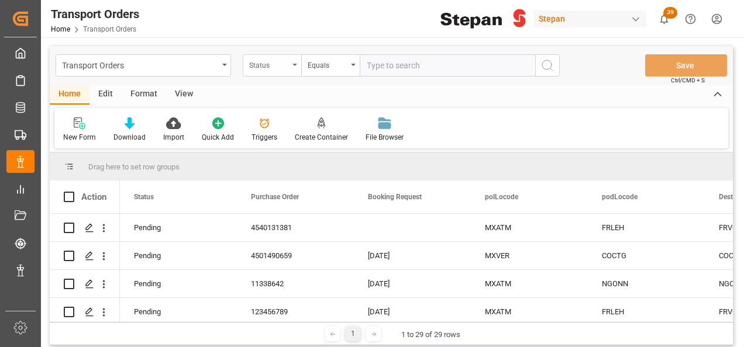
click at [288, 65] on div "Status" at bounding box center [269, 63] width 40 height 13
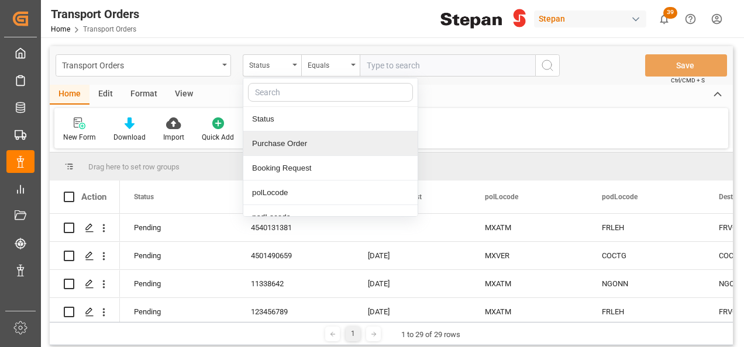
click at [281, 143] on div "Purchase Order" at bounding box center [330, 144] width 174 height 25
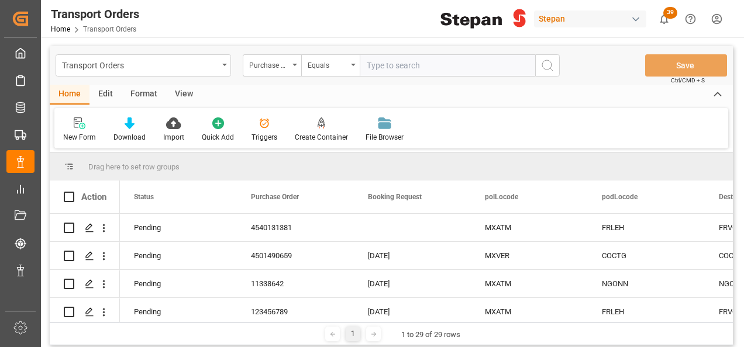
click at [421, 66] on input "text" at bounding box center [447, 65] width 175 height 22
paste input "Puerto de salida VERACRUZ Puerto de llegada PUERTO DE CARTAGENA Tipo de contene…"
drag, startPoint x: 462, startPoint y: 63, endPoint x: 198, endPoint y: 76, distance: 264.6
click at [199, 76] on div "Transport Orders Purchase Order Equals Puerto de salida VERACRUZ Puerto de lleg…" at bounding box center [308, 65] width 504 height 22
type input "I"
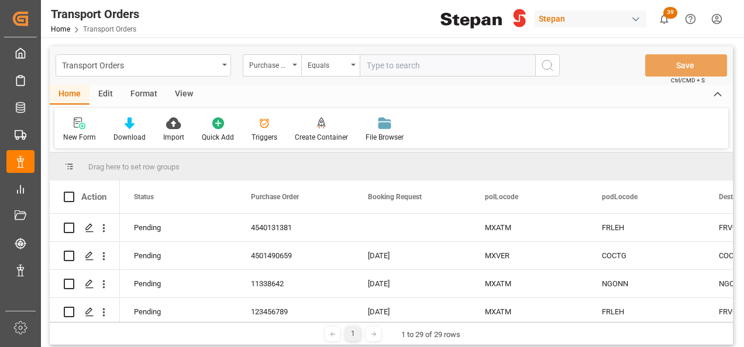
click at [378, 62] on input "text" at bounding box center [447, 65] width 175 height 22
paste input "4501490659"
type input "4501490659"
click at [551, 64] on circle "search button" at bounding box center [546, 64] width 9 height 9
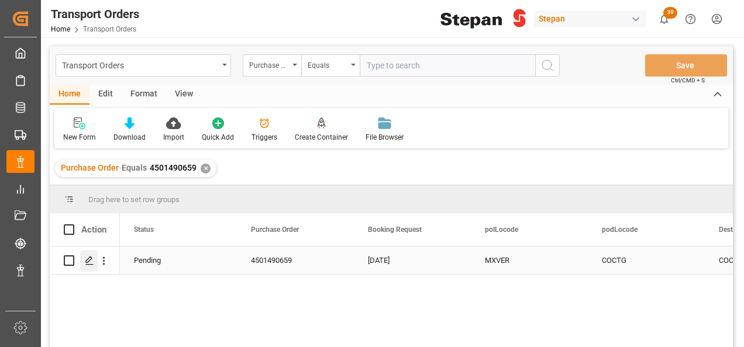
click at [88, 260] on polygon "Press SPACE to select this row." at bounding box center [89, 260] width 6 height 6
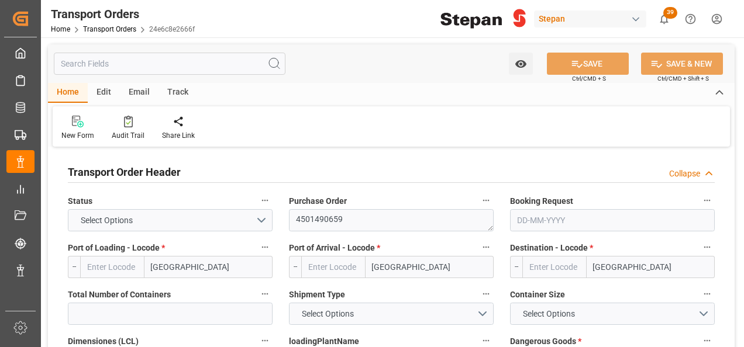
type textarea "4501490659"
type input "[GEOGRAPHIC_DATA]"
type input "STEPAN CDMX - ECATEPEC"
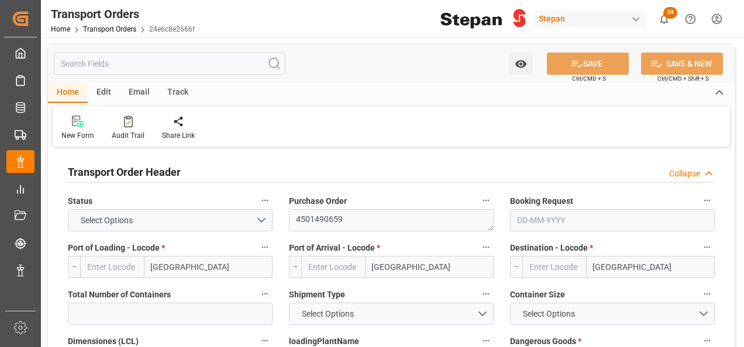
type input "DEFINITIVO"
type input "STEPAN [GEOGRAPHIC_DATA] S.A.S"
type input "Contract"
type input "LE HAVRE EXPRESS"
type textarea "2542 S"
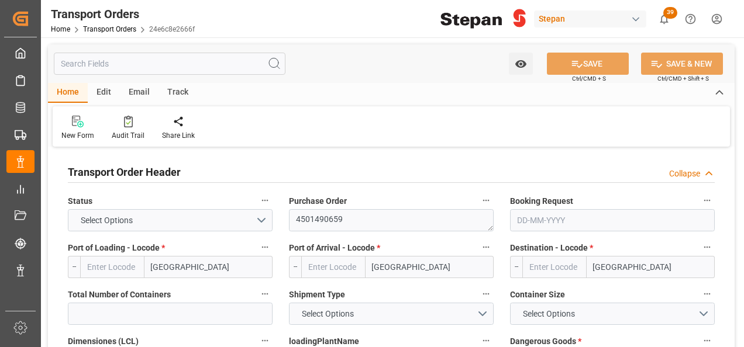
type input "24e6c8e2666f"
type input "Export"
type textarea "[GEOGRAPHIC_DATA]"
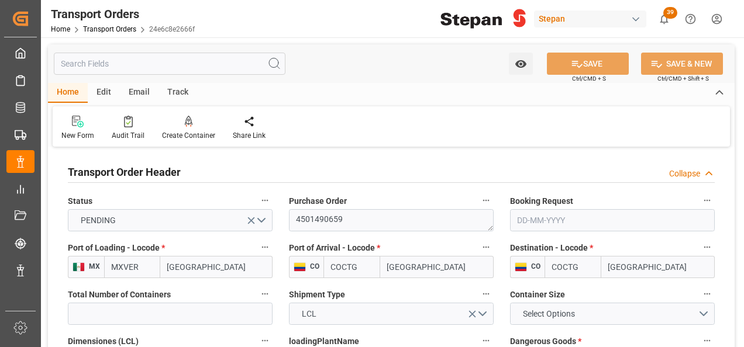
type input "MXVER"
type input "COCTG"
type input "1.13"
type input "9332872"
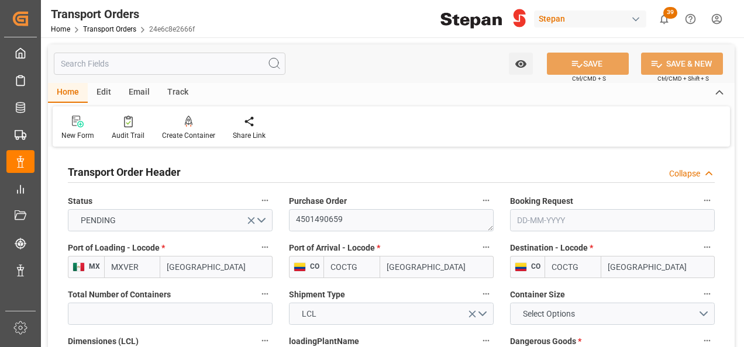
type input "[DATE]"
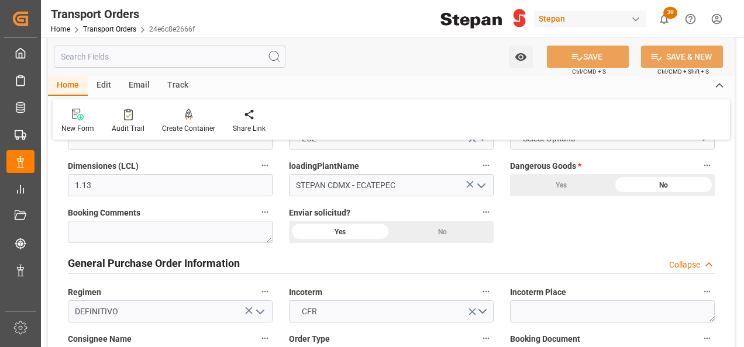
scroll to position [292, 0]
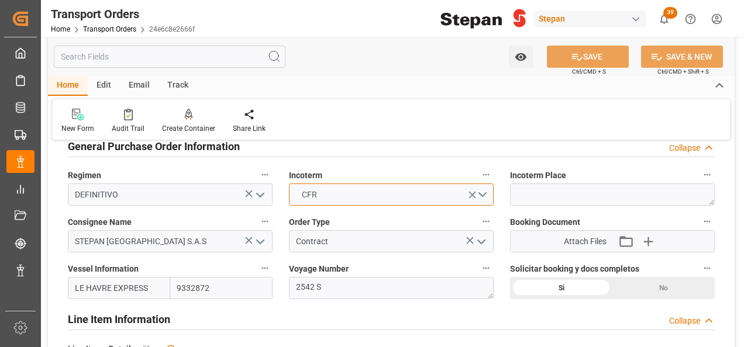
click at [479, 199] on button "CFR" at bounding box center [391, 195] width 205 height 22
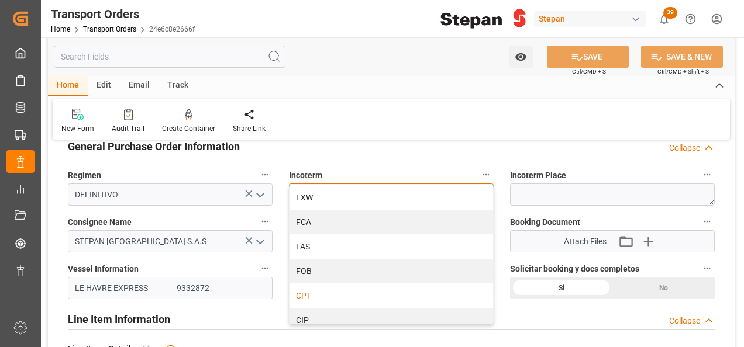
click at [310, 300] on div "CPT" at bounding box center [390, 296] width 203 height 25
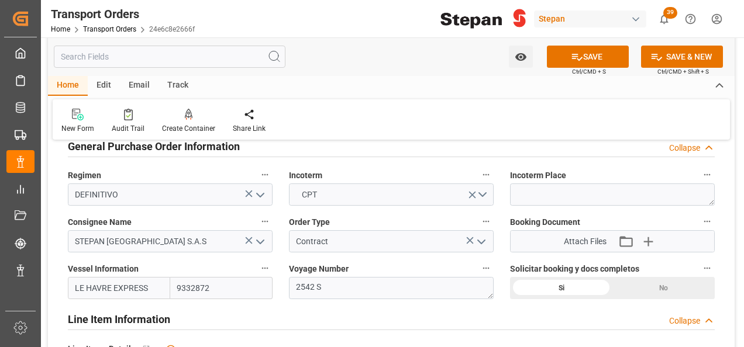
click at [393, 175] on label "Incoterm" at bounding box center [391, 175] width 205 height 16
click at [478, 175] on button "Incoterm" at bounding box center [485, 174] width 15 height 15
click at [584, 58] on div at bounding box center [372, 173] width 744 height 347
click at [583, 58] on button "SAVE" at bounding box center [588, 57] width 82 height 22
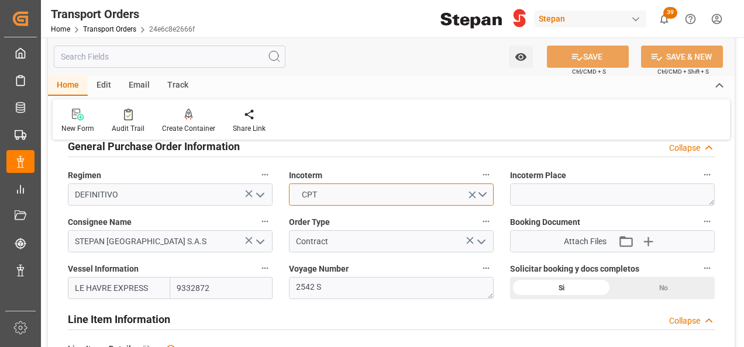
click at [483, 184] on button "CPT" at bounding box center [391, 195] width 205 height 22
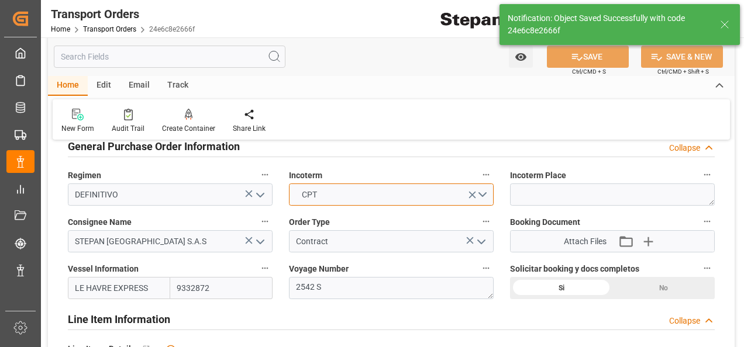
scroll to position [351, 0]
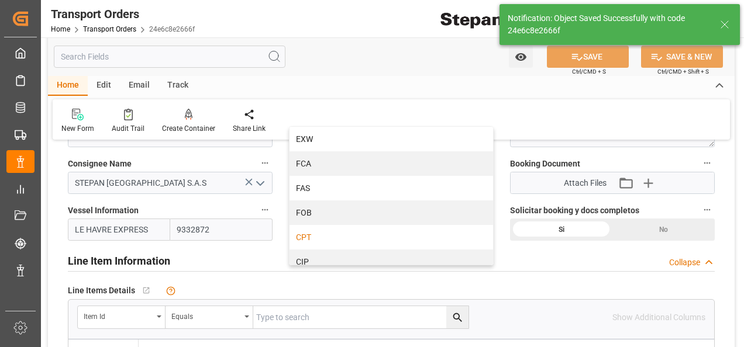
click at [399, 279] on div "Line Items Details   No child Object linked Item Id Equals Show Additional Colu…" at bounding box center [391, 340] width 663 height 125
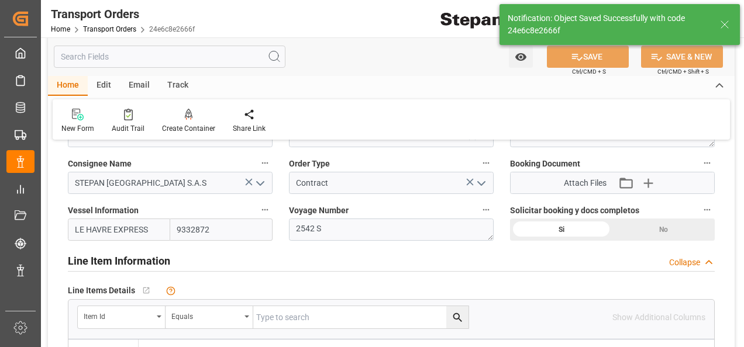
click at [588, 277] on div "Line Item Information Collapse" at bounding box center [391, 261] width 663 height 33
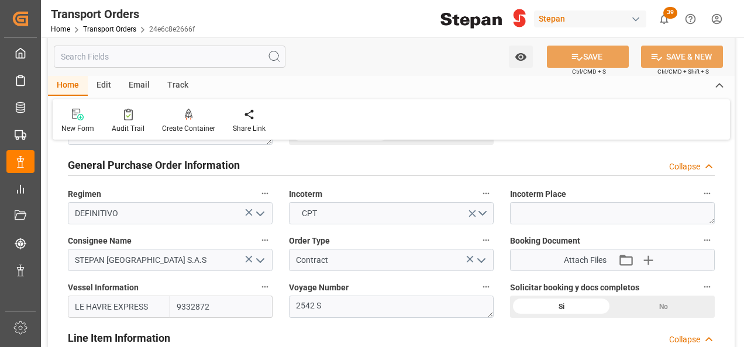
scroll to position [292, 0]
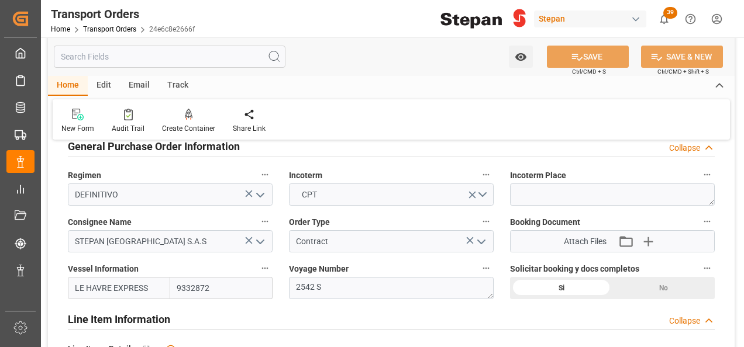
click at [478, 239] on icon "open menu" at bounding box center [481, 242] width 14 height 14
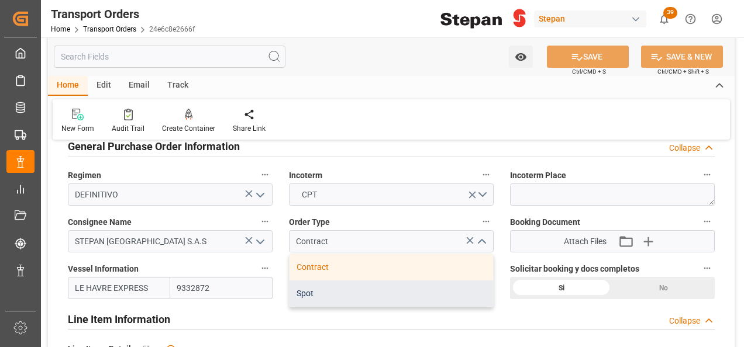
click at [308, 296] on div "Spot" at bounding box center [390, 294] width 203 height 26
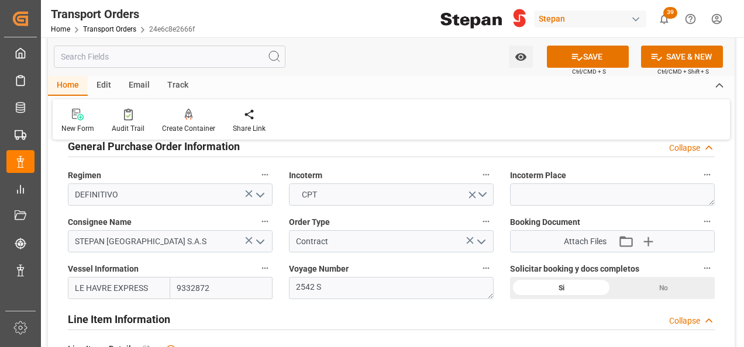
type input "Spot"
click at [585, 58] on button "SAVE" at bounding box center [588, 57] width 82 height 22
